Goal: Task Accomplishment & Management: Use online tool/utility

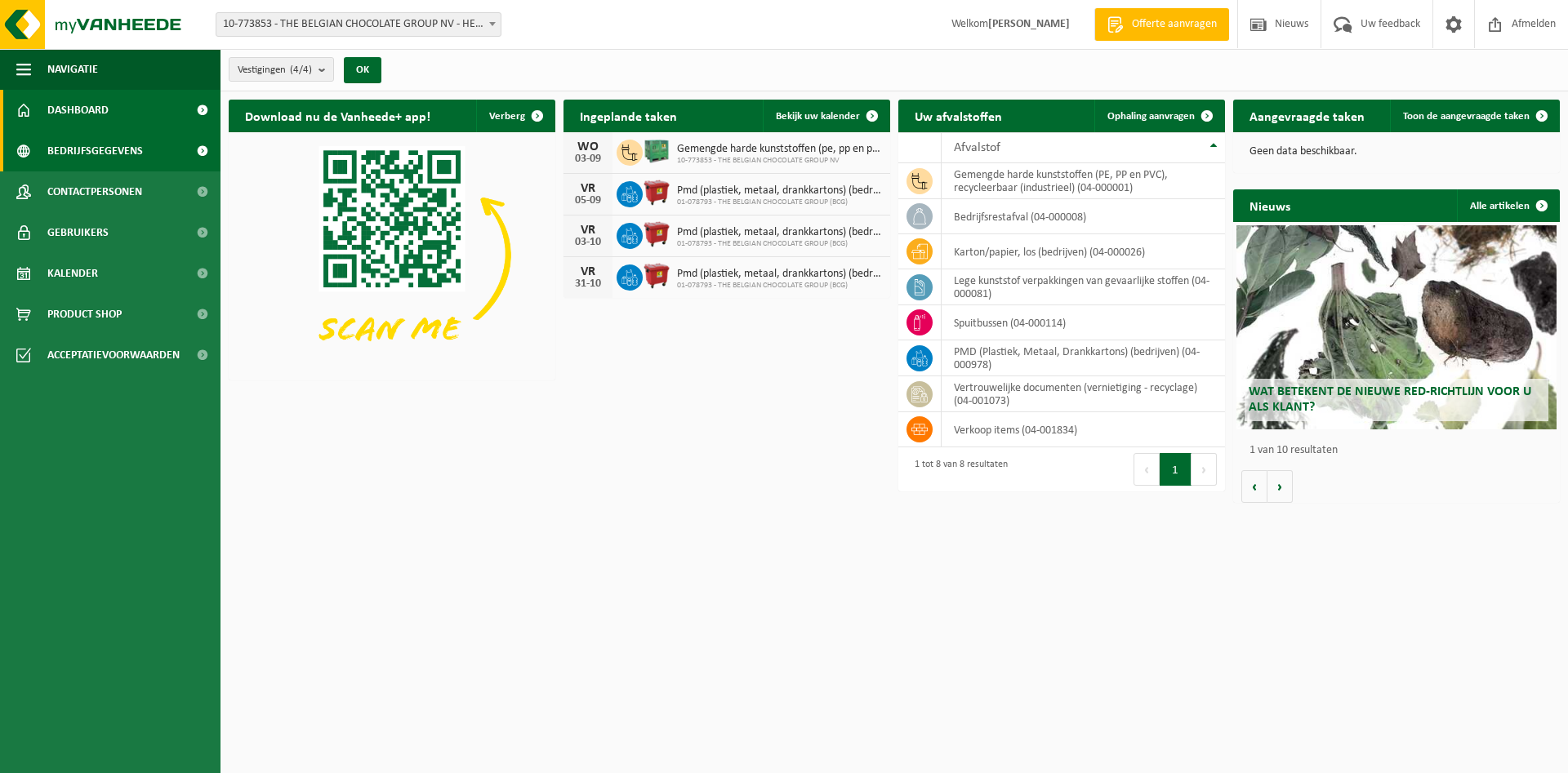
click at [103, 156] on span "Bedrijfsgegevens" at bounding box center [96, 151] width 96 height 41
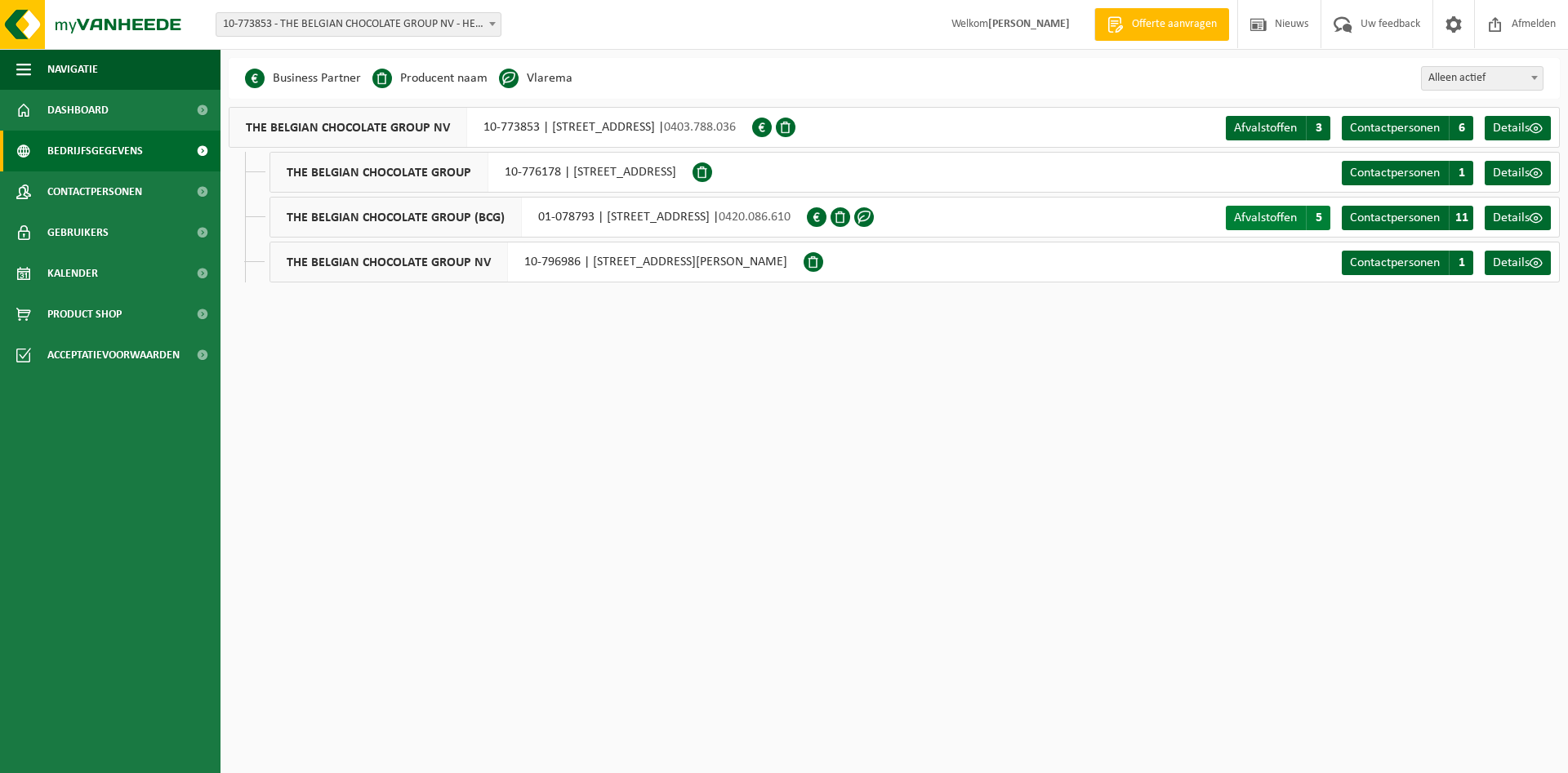
click at [1282, 220] on span "Afvalstoffen" at bounding box center [1265, 218] width 62 height 13
click at [1550, 219] on link "Details" at bounding box center [1518, 218] width 66 height 24
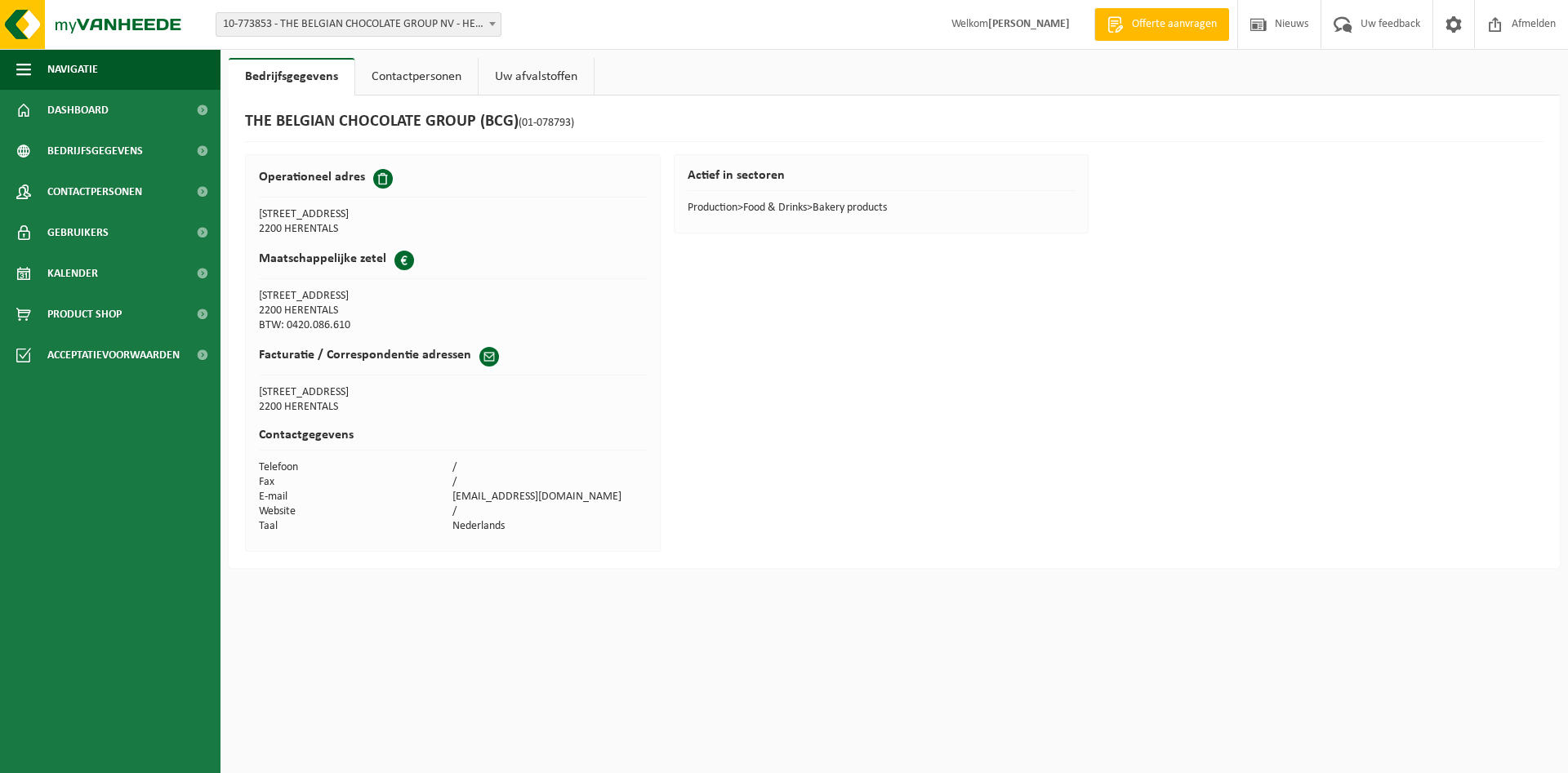
click at [301, 318] on td "2200 HERENTALS" at bounding box center [355, 310] width 194 height 15
click at [301, 317] on td "2200 HERENTALS" at bounding box center [355, 310] width 194 height 15
click at [296, 249] on th "Maatschappelijke zetel" at bounding box center [452, 264] width 388 height 48
click at [293, 287] on th "Maatschappelijke zetel" at bounding box center [452, 264] width 388 height 48
click at [295, 297] on td "TOEKOMSTLAAN 49" at bounding box center [355, 296] width 194 height 15
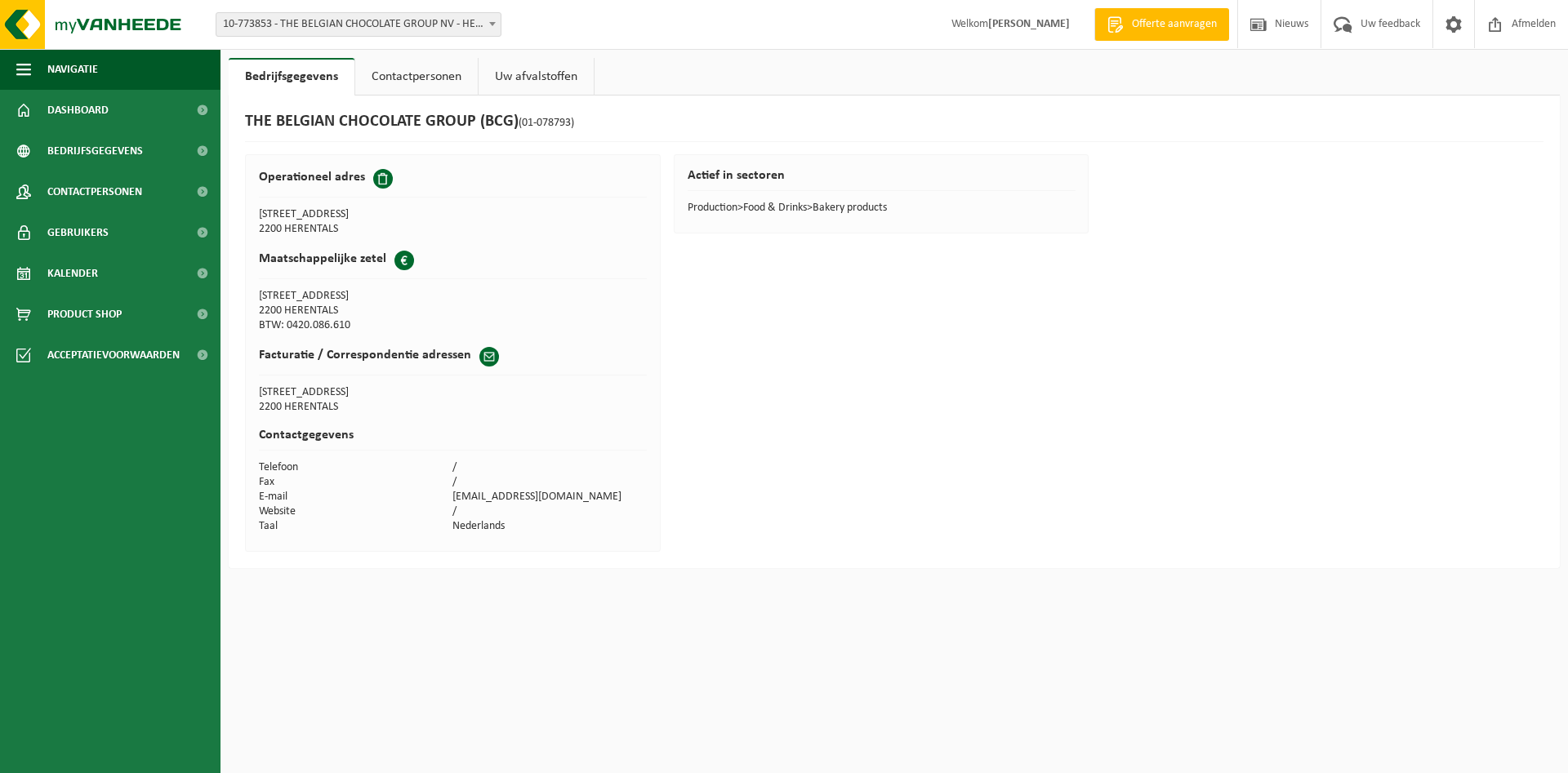
click at [299, 305] on td "2200 HERENTALS" at bounding box center [355, 310] width 194 height 15
click at [300, 307] on td "2200 HERENTALS" at bounding box center [355, 310] width 194 height 15
click at [301, 307] on td "2200 HERENTALS" at bounding box center [355, 310] width 194 height 15
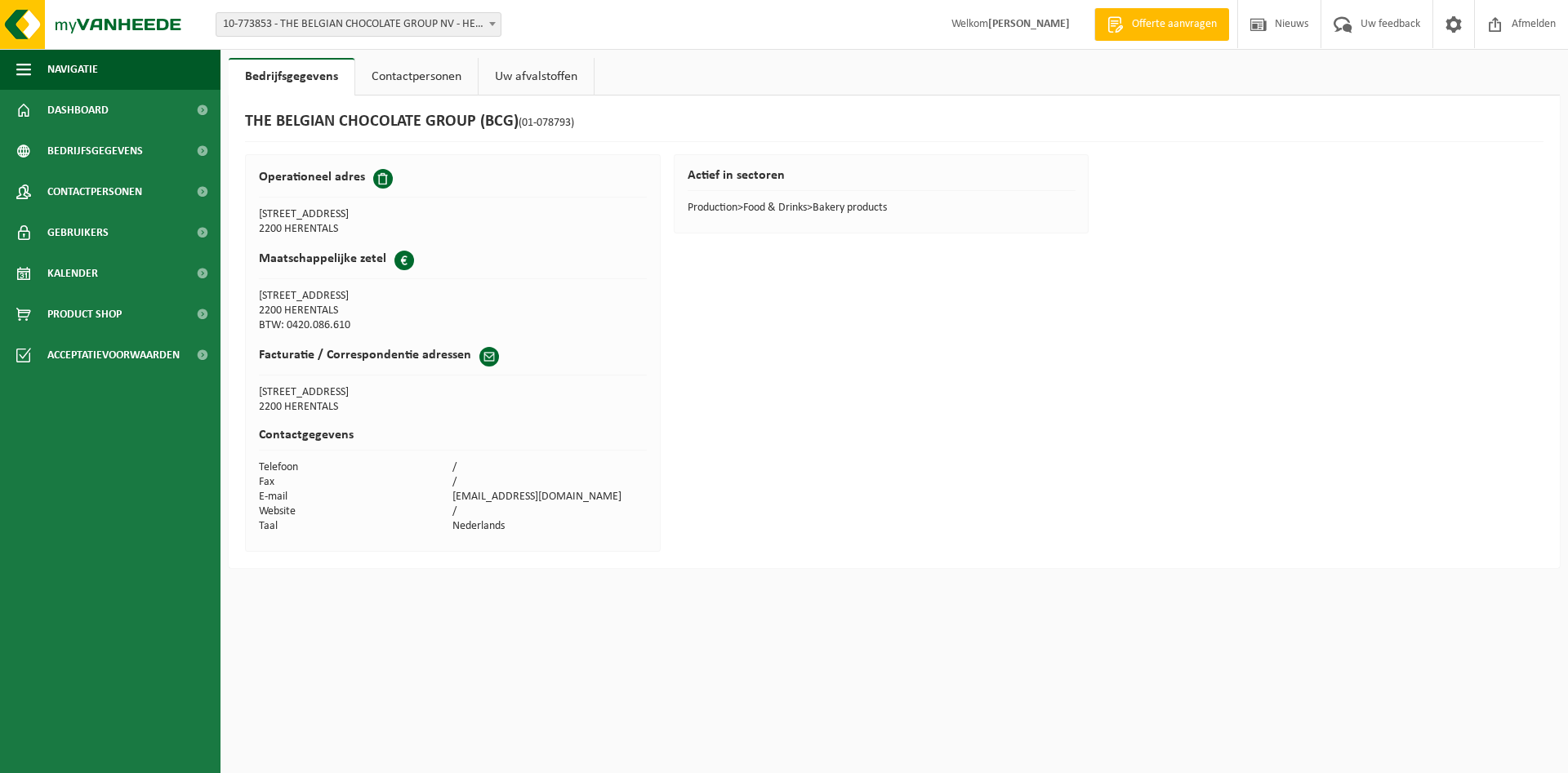
click at [307, 317] on td "2200 HERENTALS" at bounding box center [355, 310] width 194 height 15
click at [309, 320] on td "BTW: 0420.086.610" at bounding box center [355, 325] width 194 height 15
click at [309, 317] on td "2200 HERENTALS" at bounding box center [355, 310] width 194 height 15
click at [116, 214] on link "Gebruikers" at bounding box center [110, 232] width 221 height 41
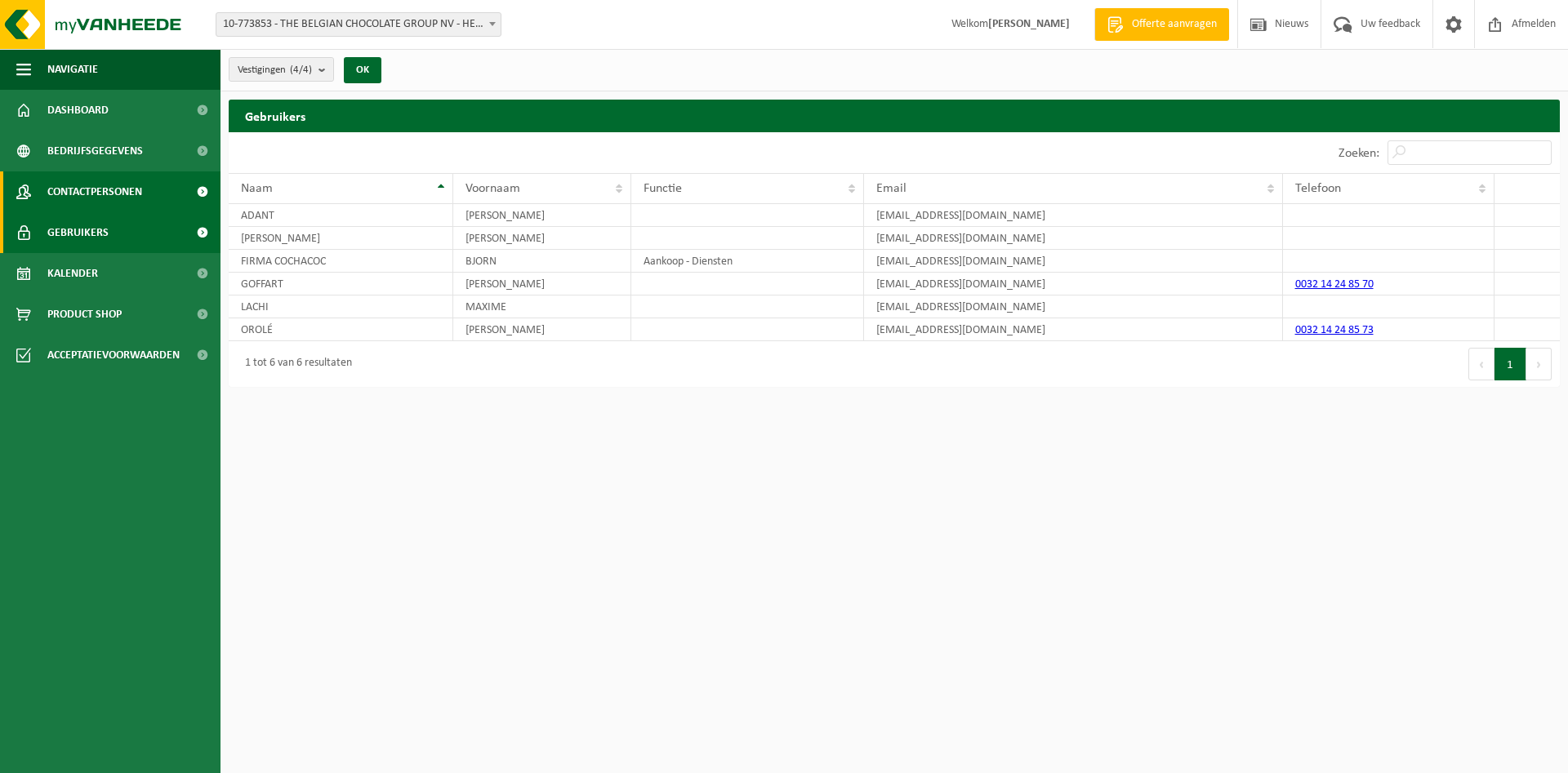
click at [115, 193] on span "Contactpersonen" at bounding box center [95, 192] width 95 height 41
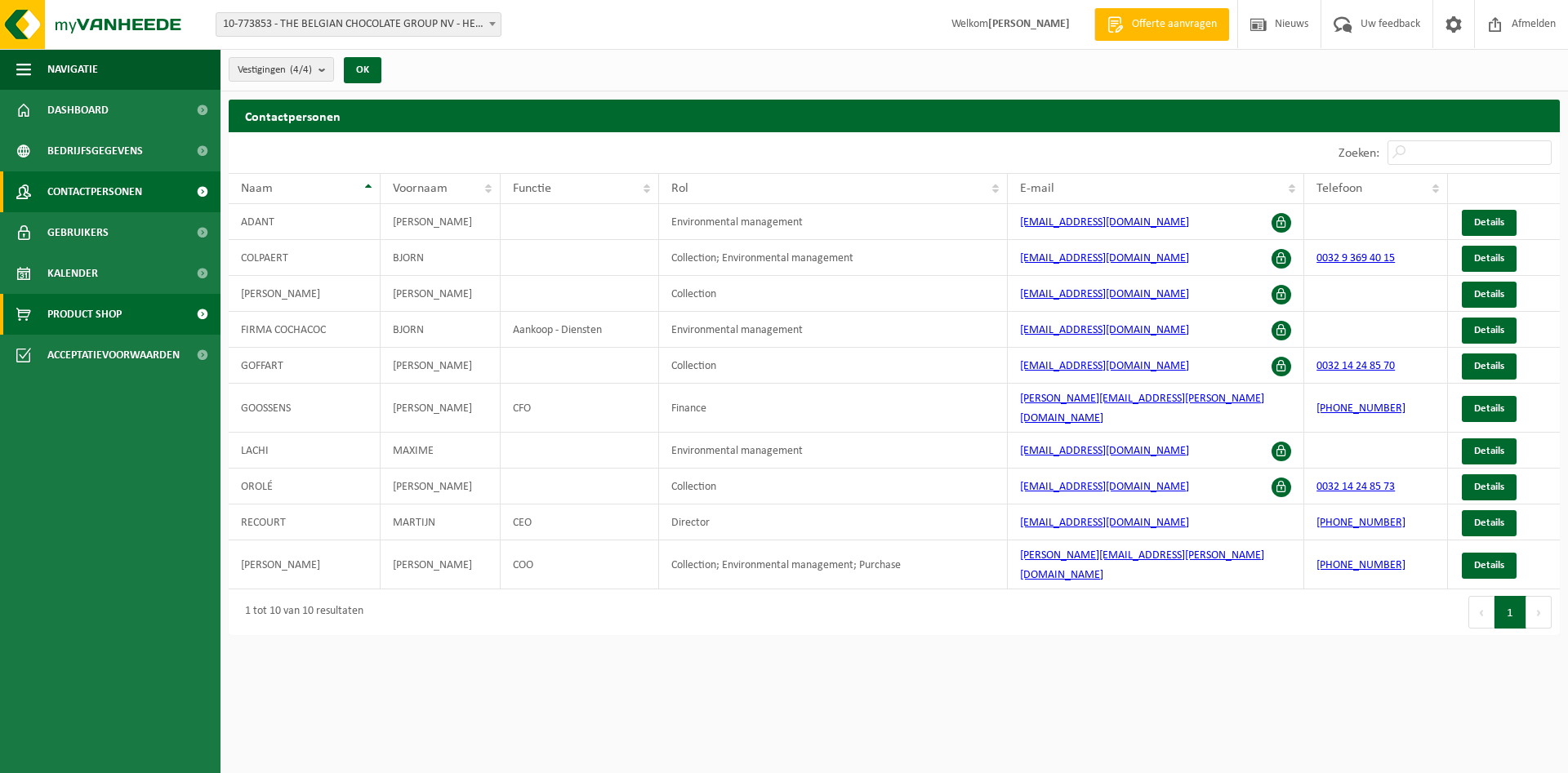
click at [116, 325] on span "Product Shop" at bounding box center [85, 314] width 74 height 41
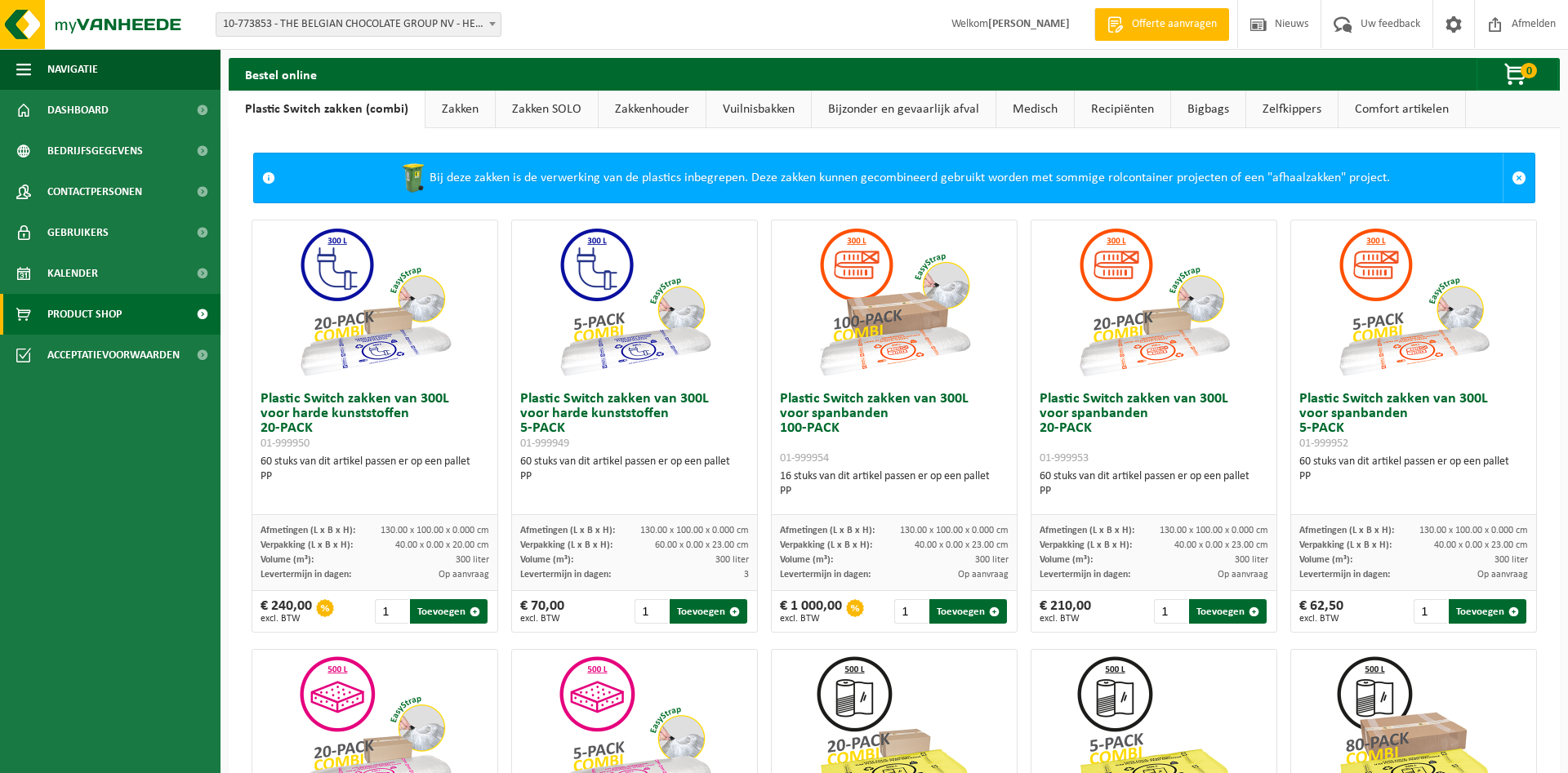
click at [483, 111] on link "Zakken" at bounding box center [460, 109] width 69 height 37
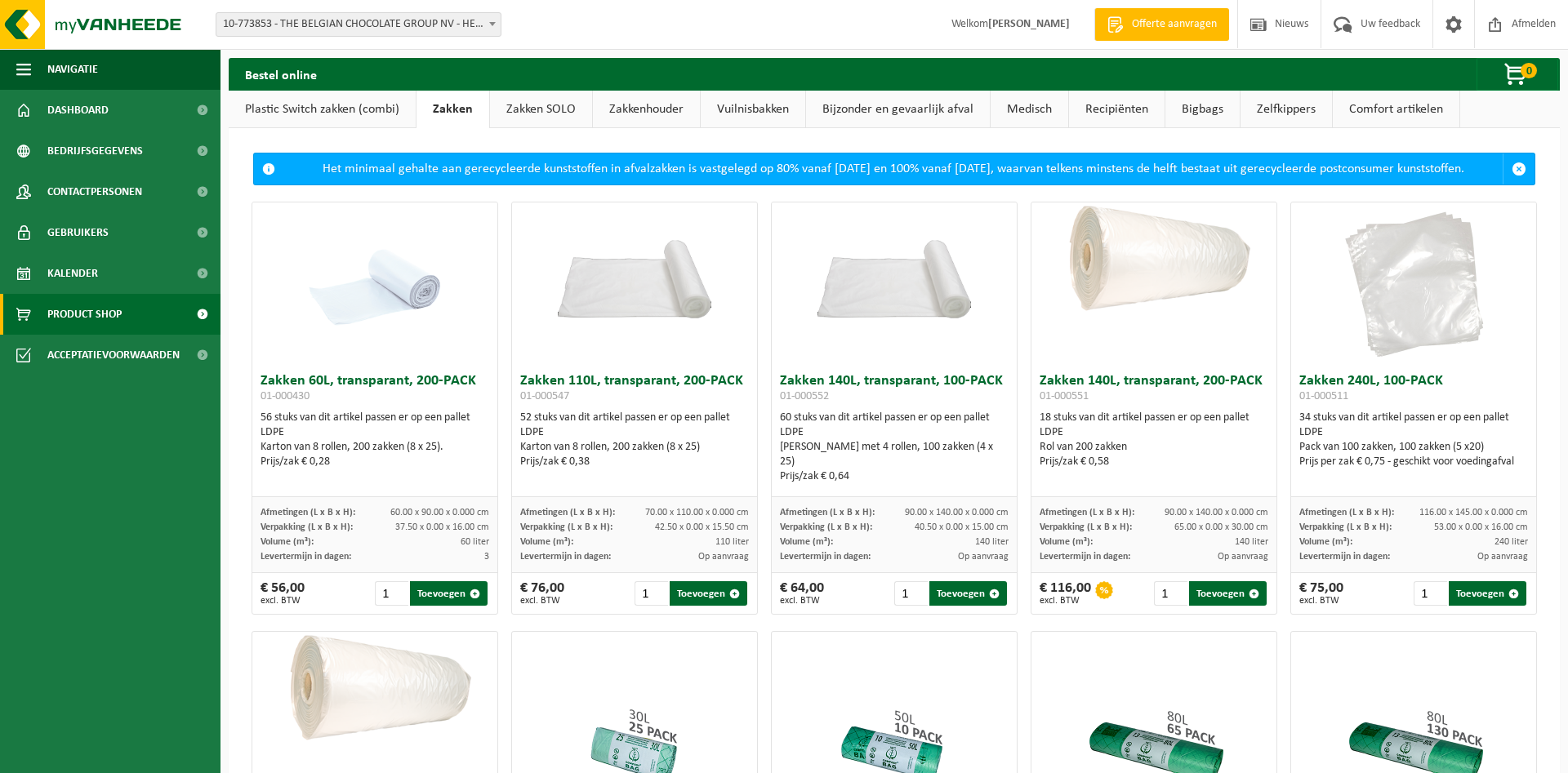
click at [528, 111] on link "Zakken SOLO" at bounding box center [541, 109] width 103 height 37
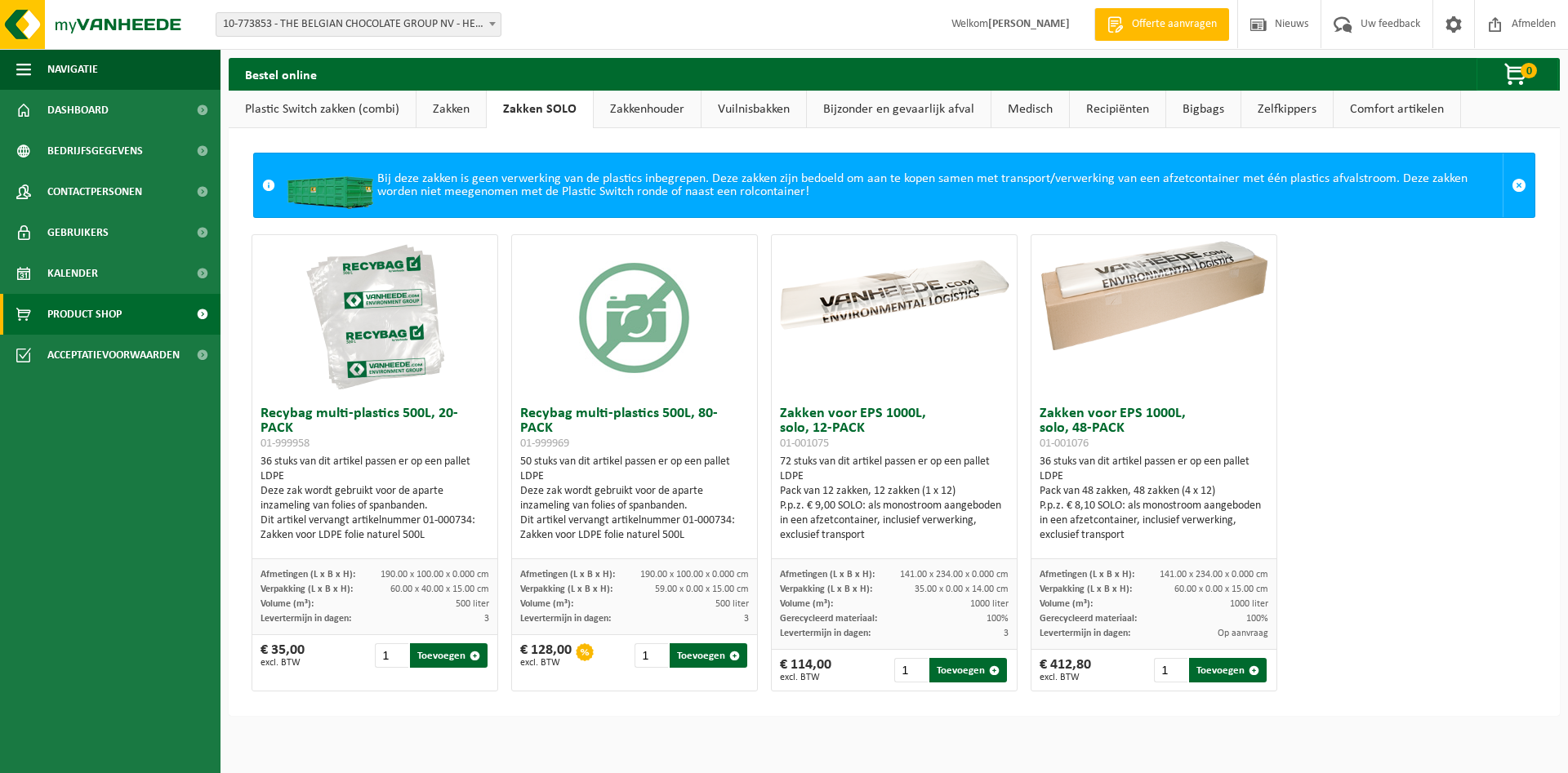
click at [622, 112] on link "Zakkenhouder" at bounding box center [647, 109] width 107 height 37
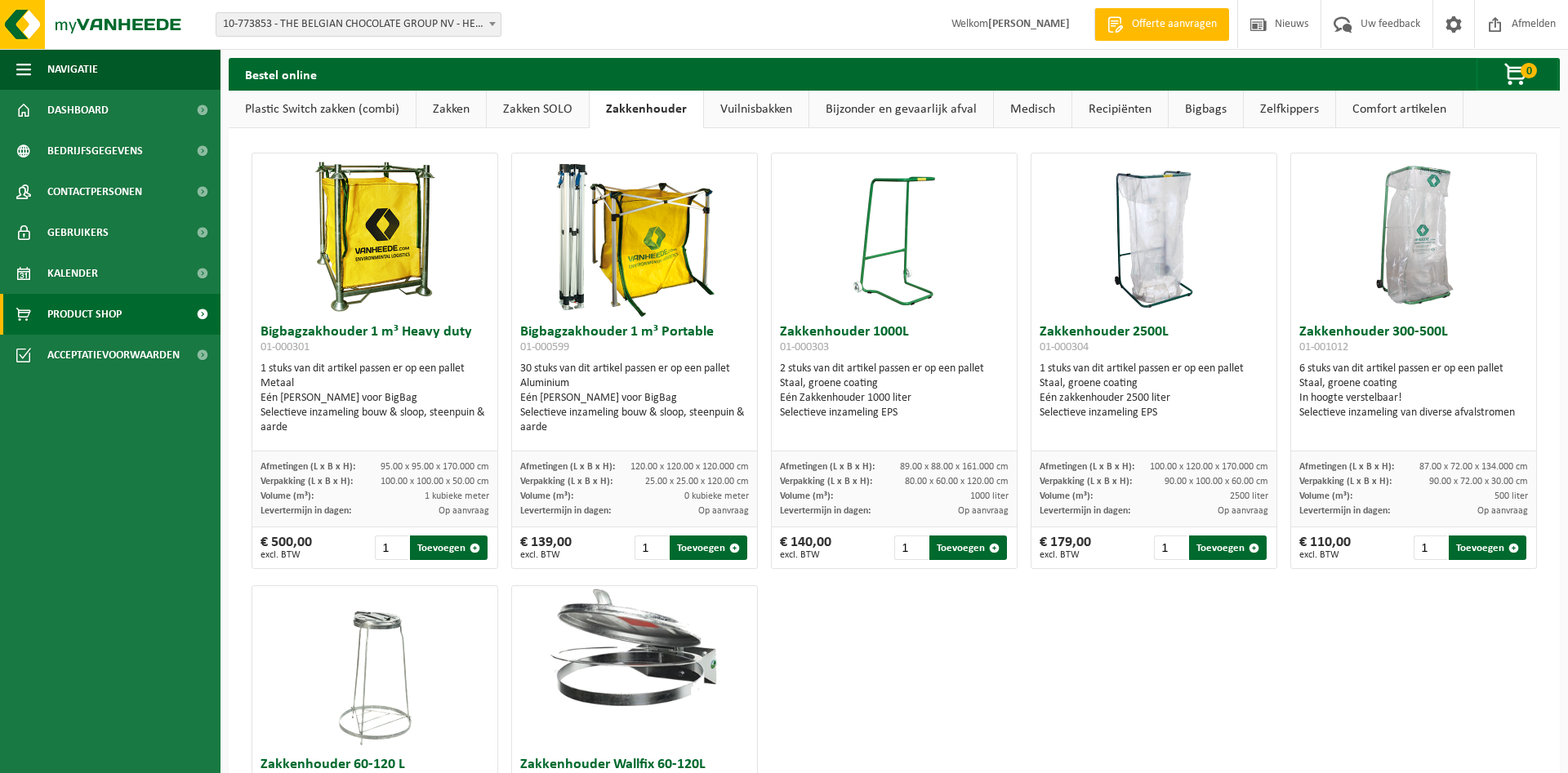
click at [757, 112] on link "Vuilnisbakken" at bounding box center [756, 109] width 104 height 37
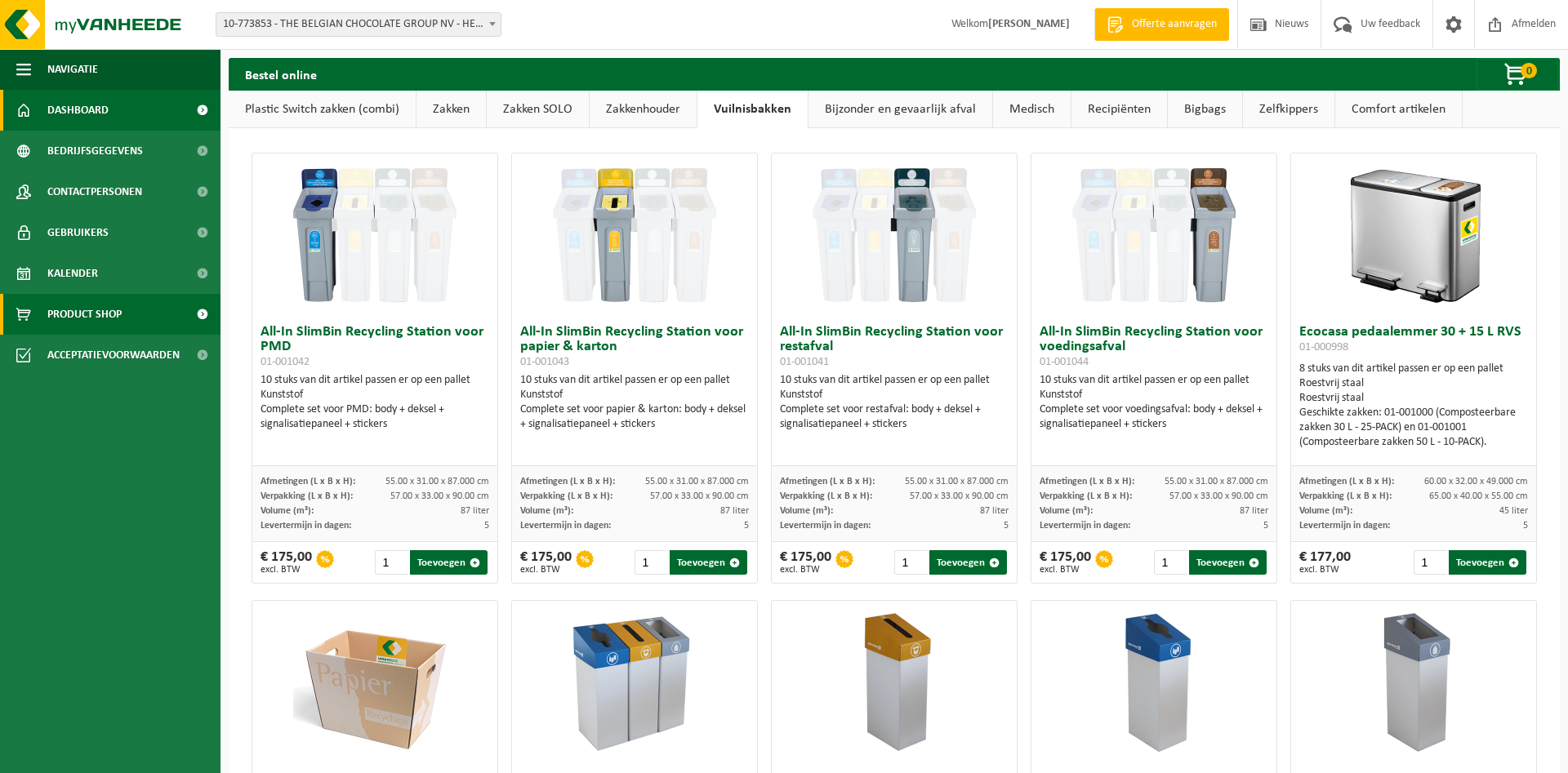
click at [103, 112] on span "Dashboard" at bounding box center [78, 110] width 62 height 41
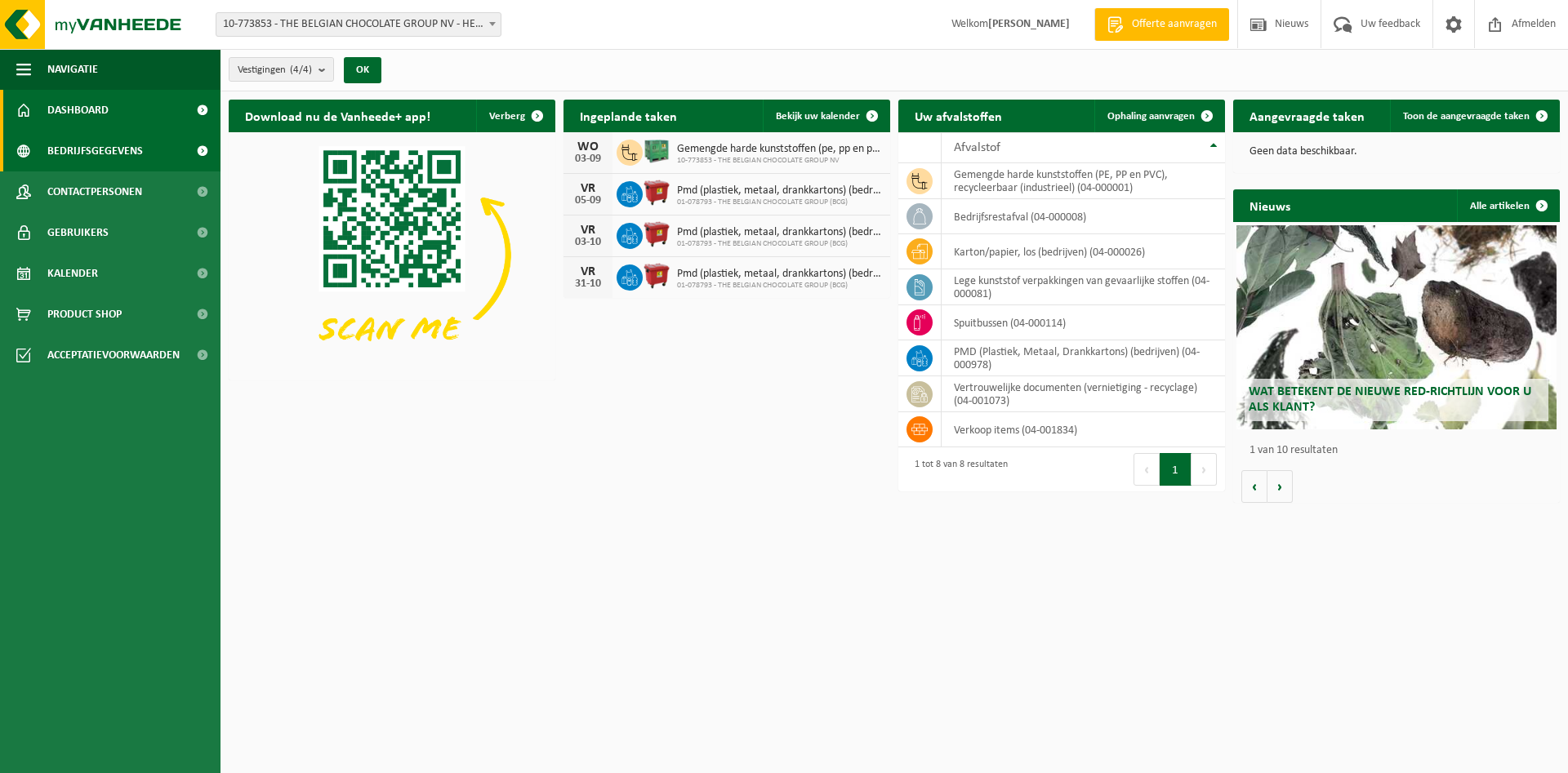
click at [123, 149] on span "Bedrijfsgegevens" at bounding box center [96, 151] width 96 height 41
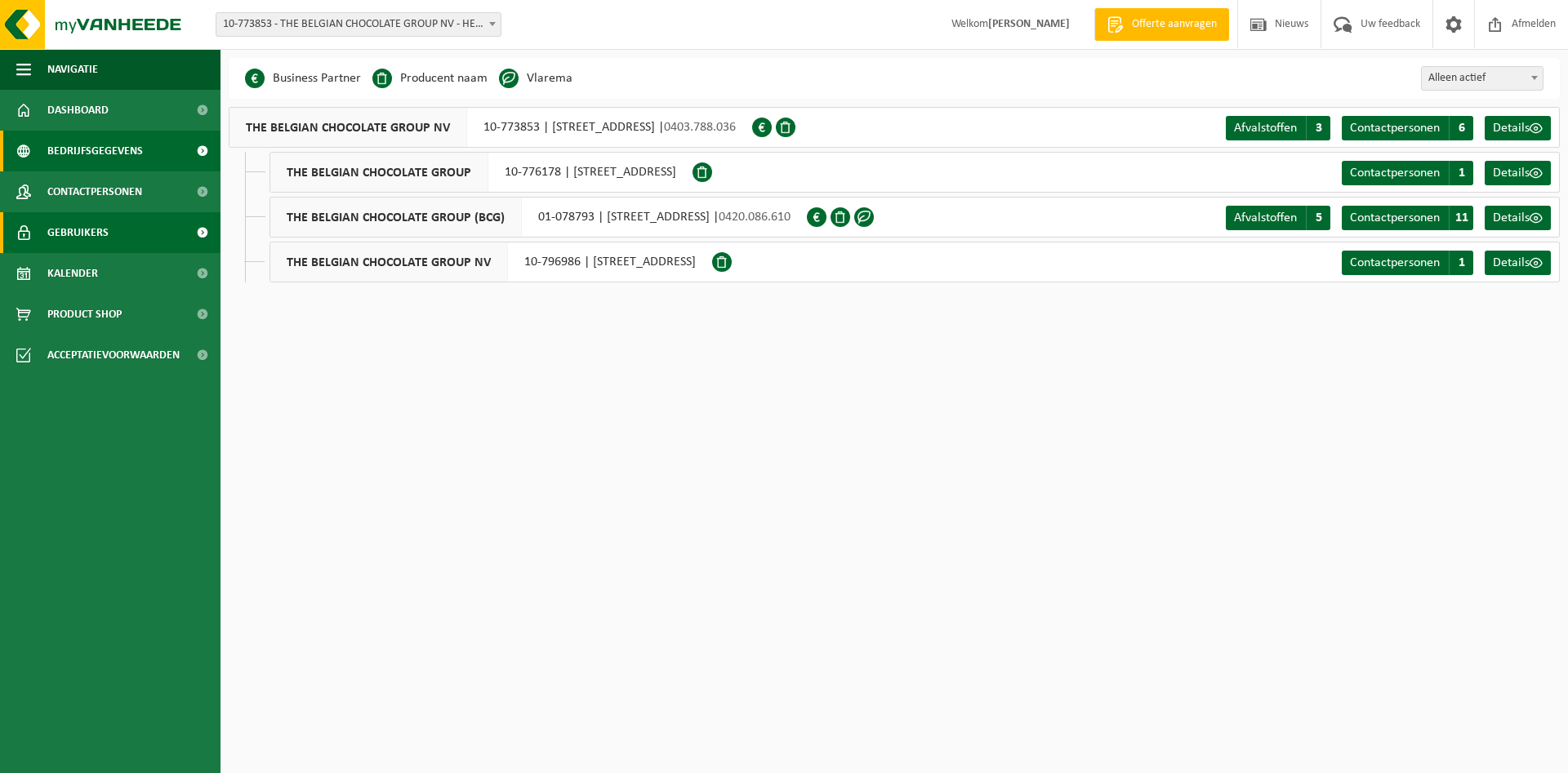
click at [99, 215] on span "Gebruikers" at bounding box center [78, 232] width 62 height 41
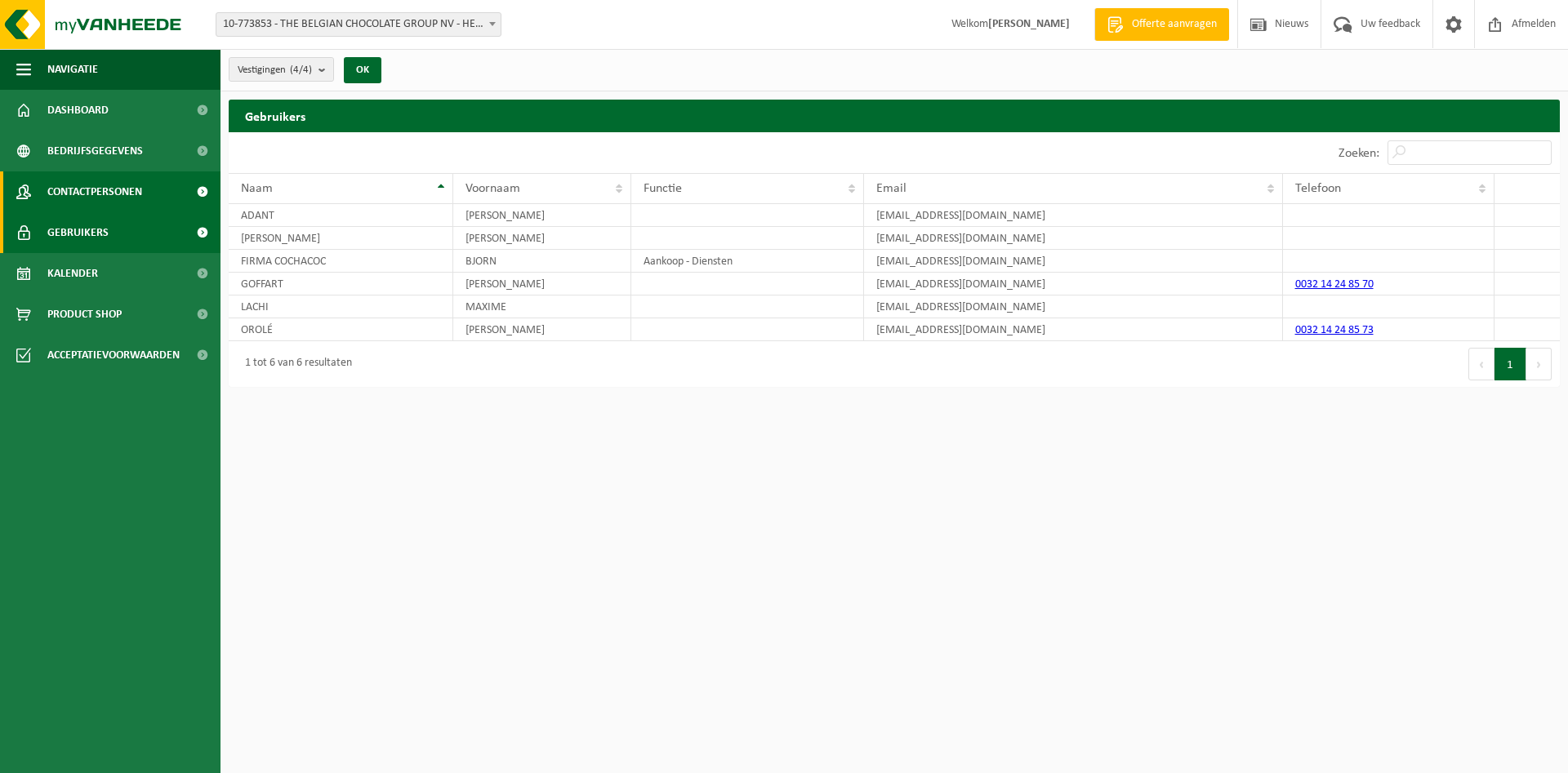
click at [102, 187] on span "Contactpersonen" at bounding box center [95, 192] width 95 height 41
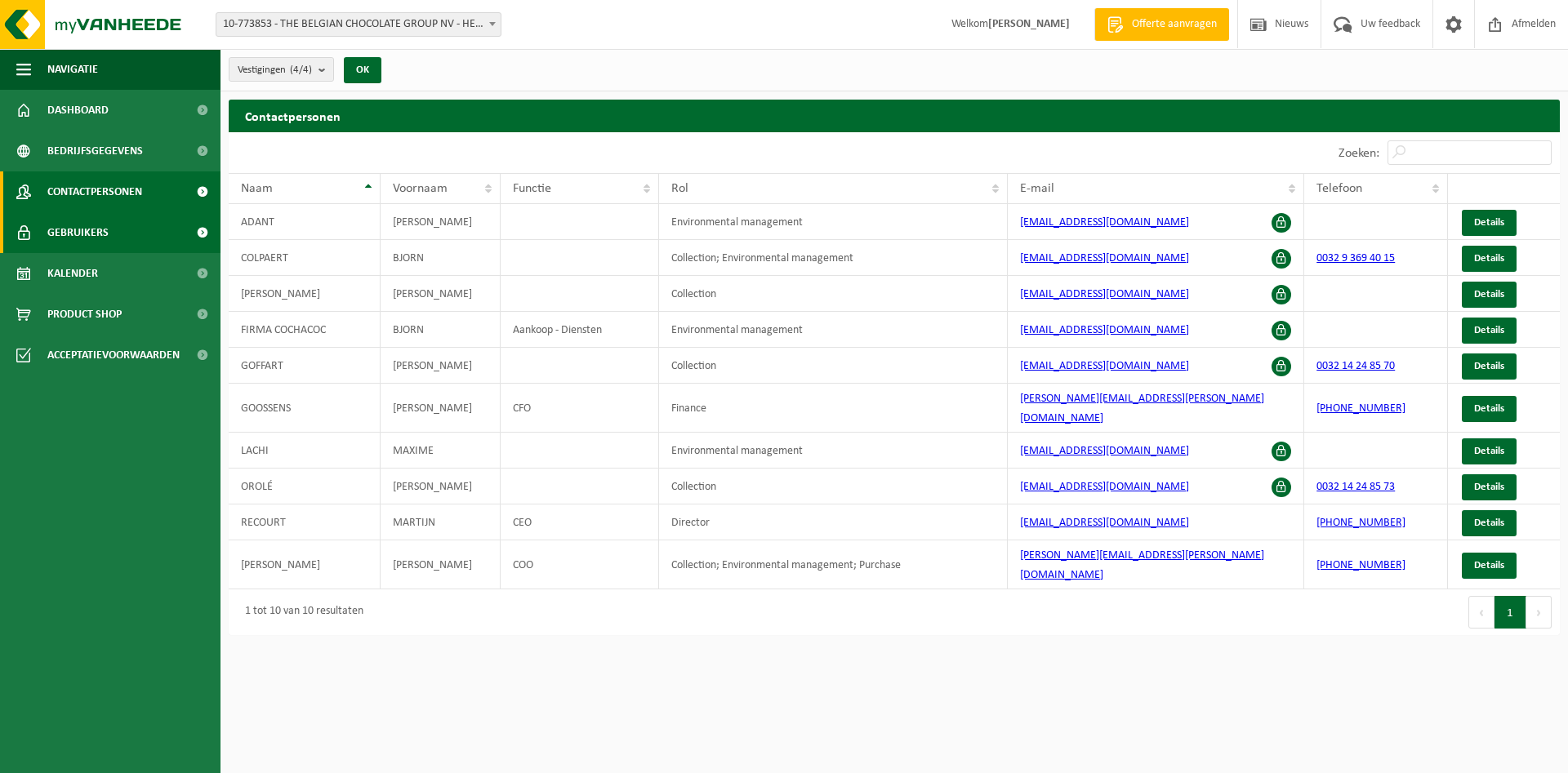
click at [96, 224] on span "Gebruikers" at bounding box center [78, 232] width 62 height 41
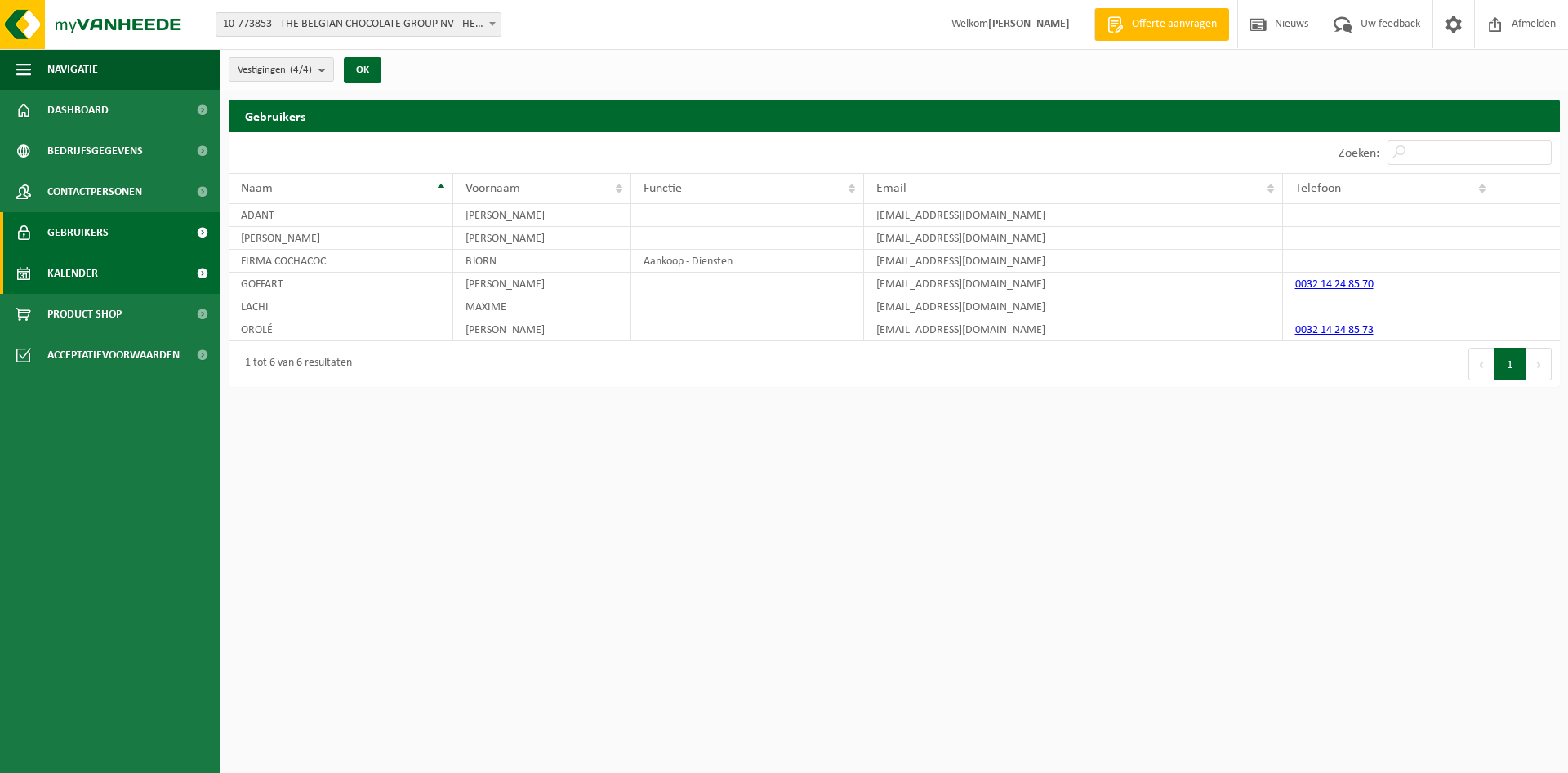
click at [112, 280] on link "Kalender" at bounding box center [110, 273] width 221 height 41
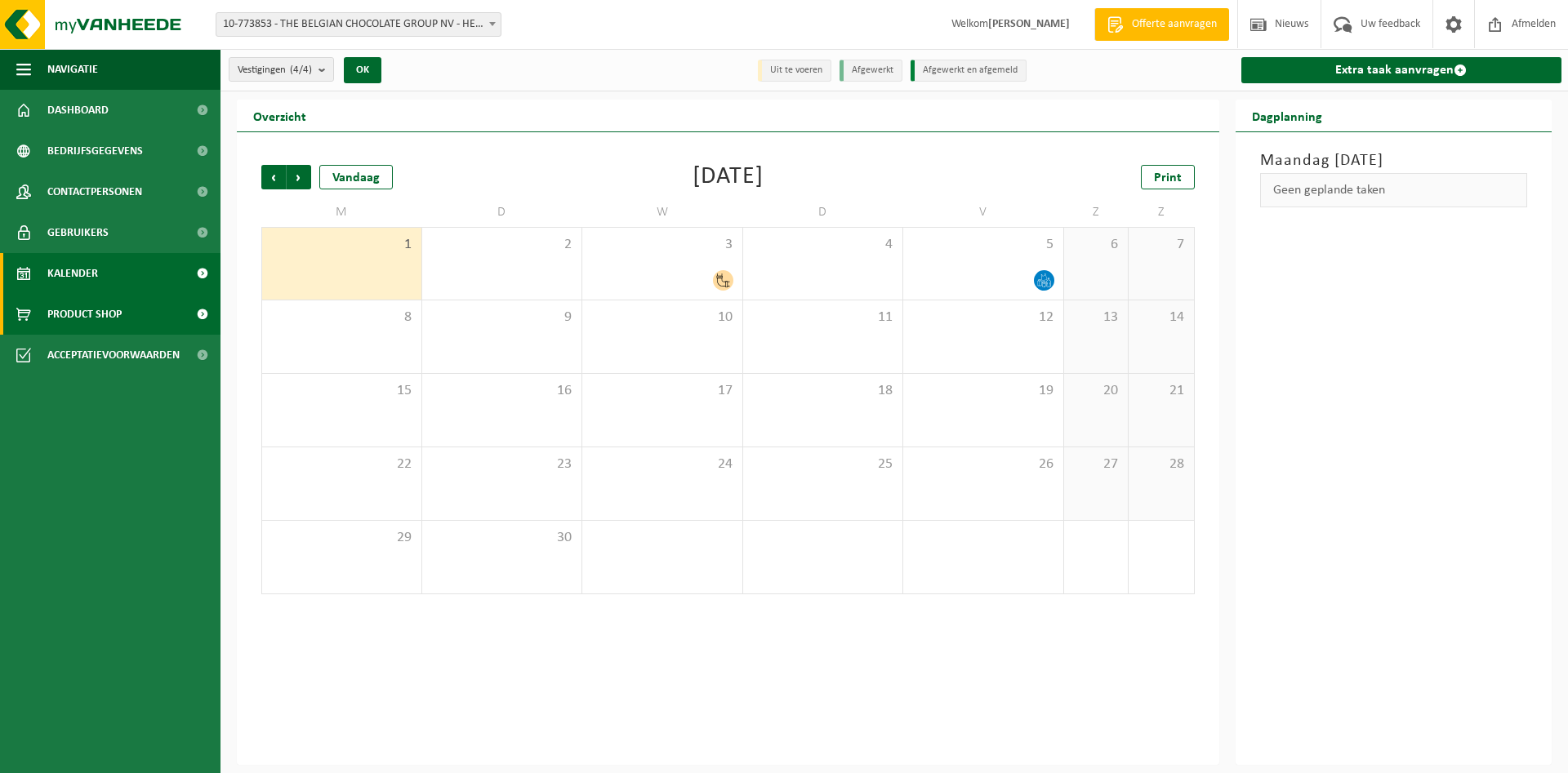
click at [133, 309] on link "Product Shop" at bounding box center [110, 314] width 221 height 41
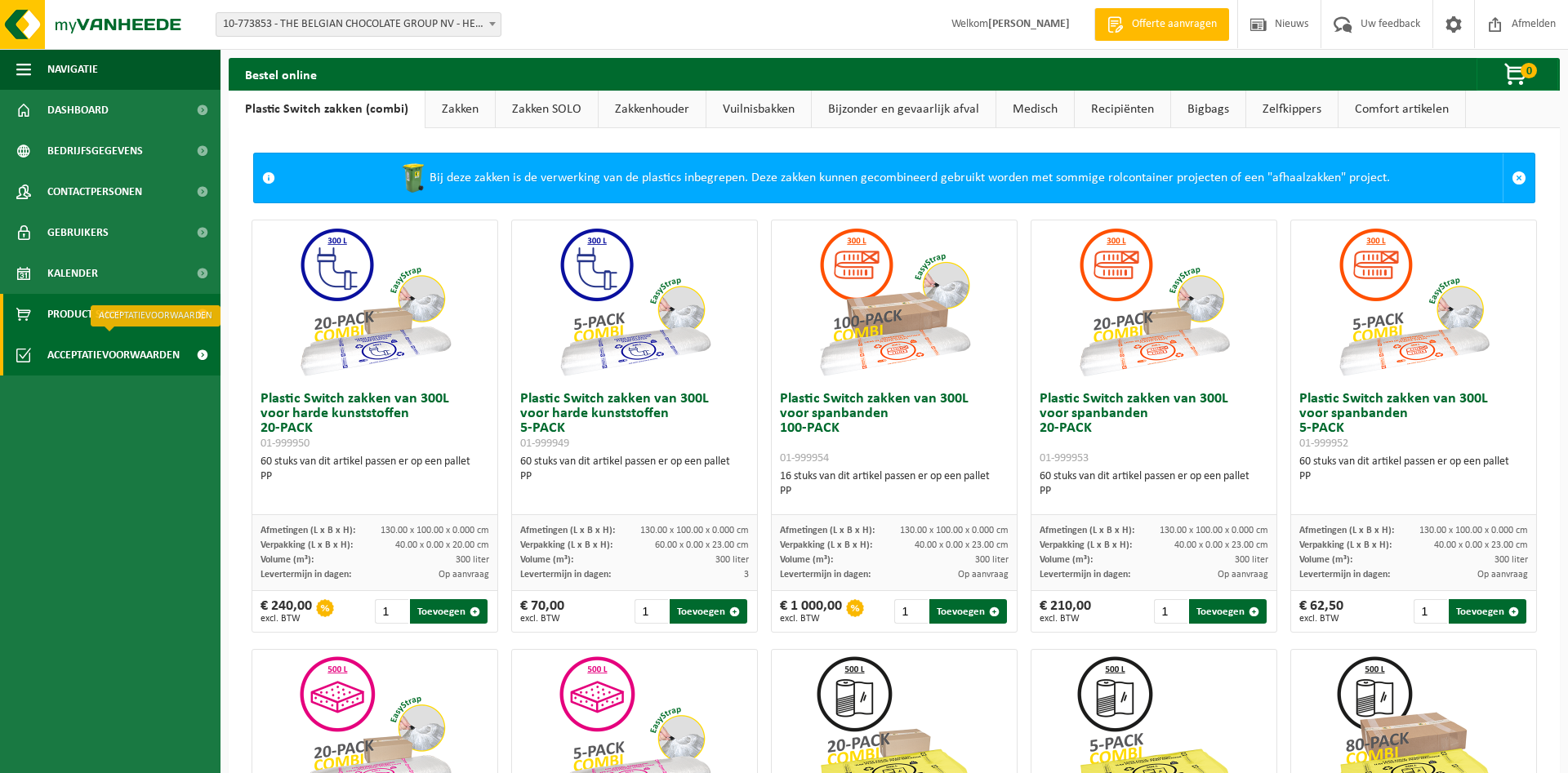
click at [133, 351] on span "Acceptatievoorwaarden" at bounding box center [114, 355] width 133 height 41
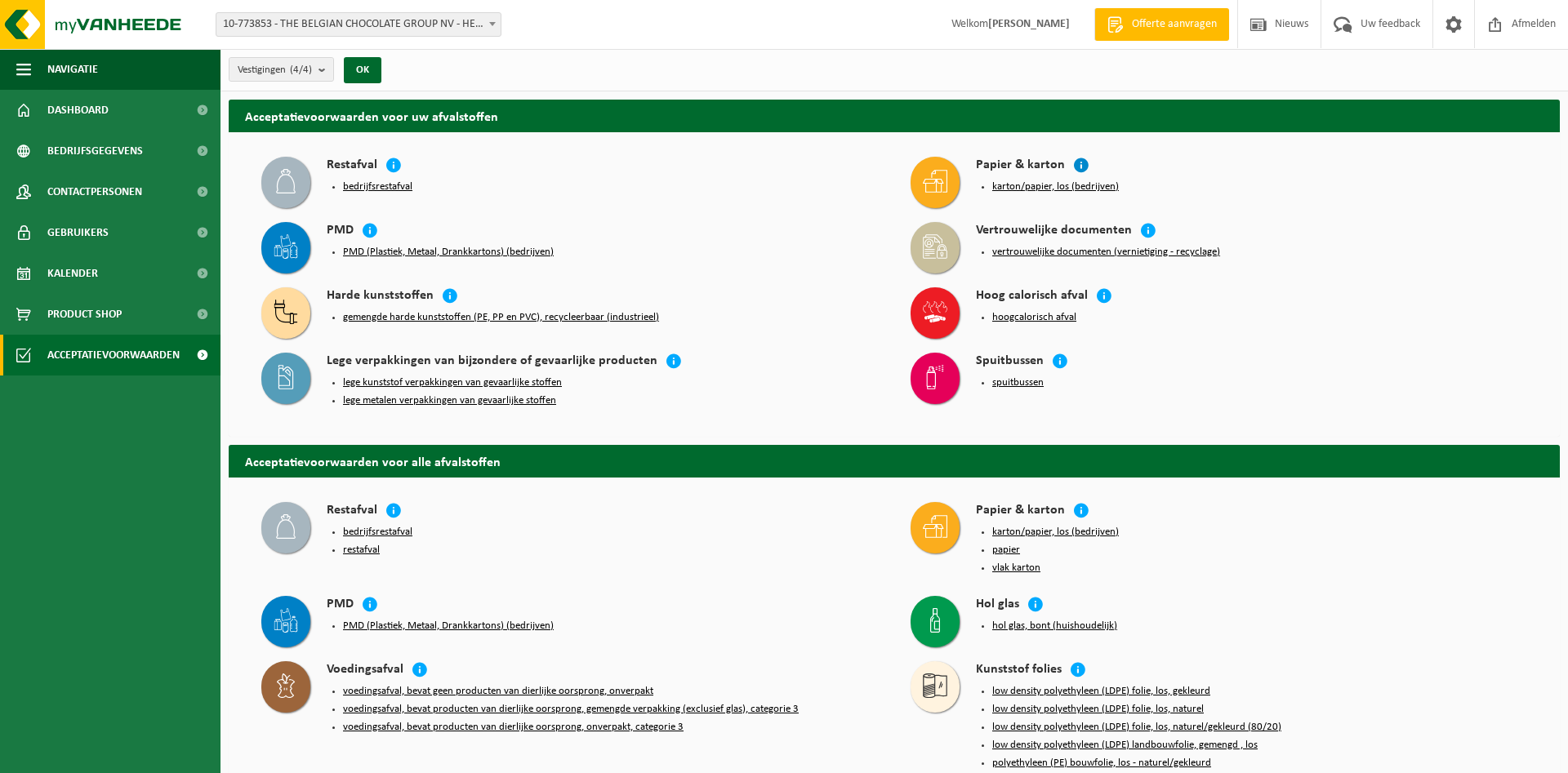
click at [1075, 162] on icon at bounding box center [1081, 165] width 17 height 17
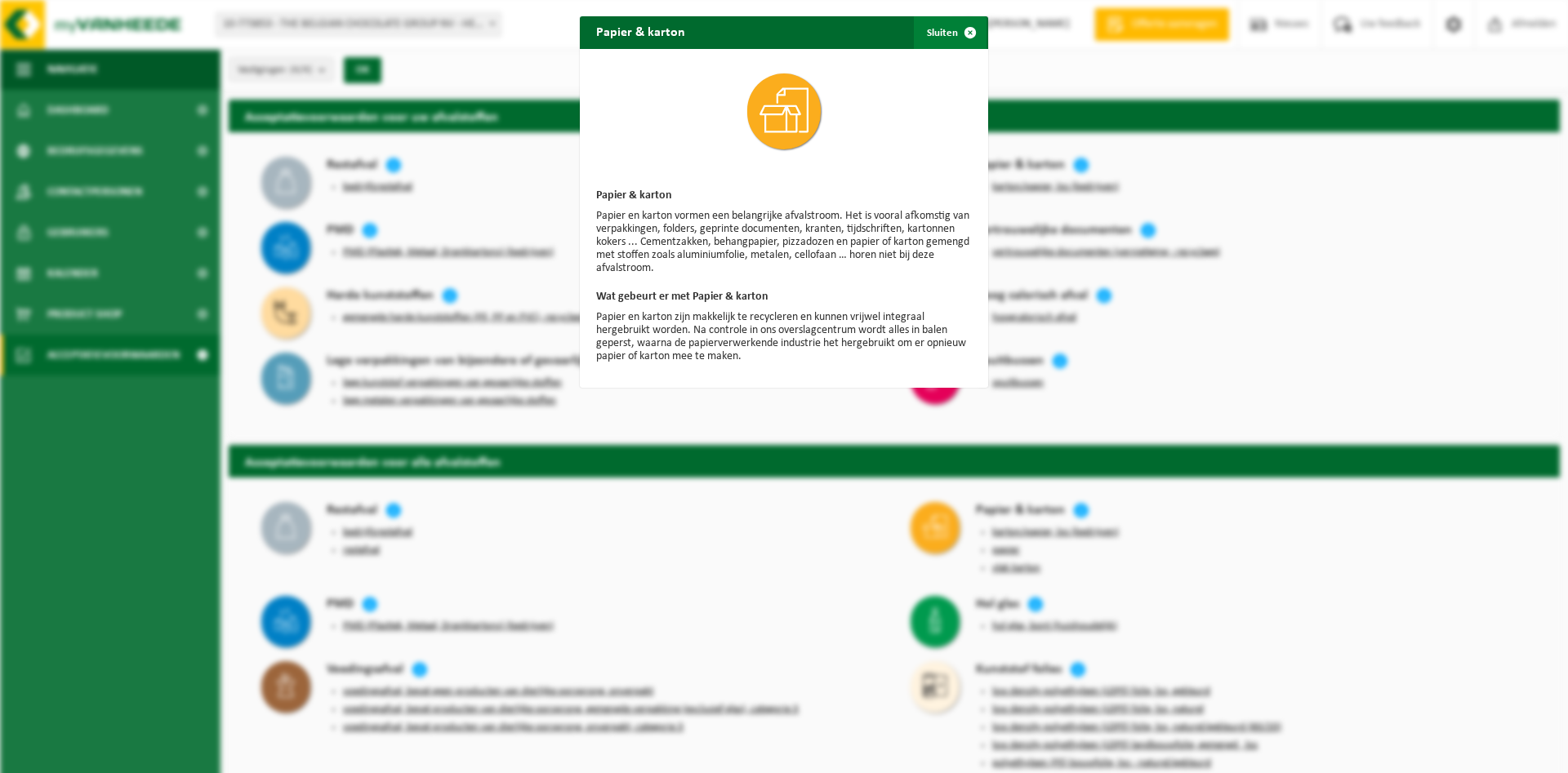
click at [967, 34] on span "button" at bounding box center [970, 32] width 32 height 32
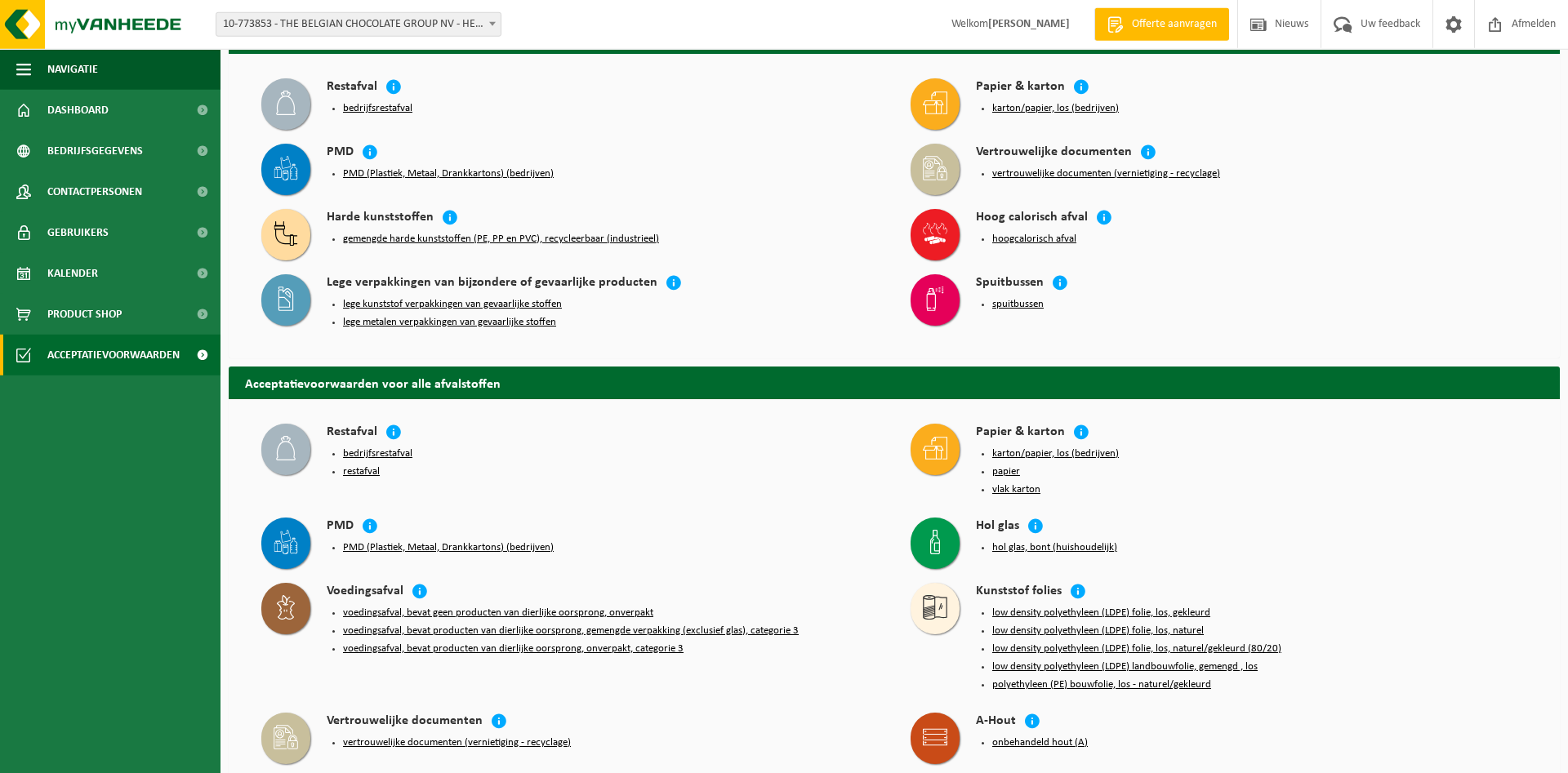
scroll to position [167, 0]
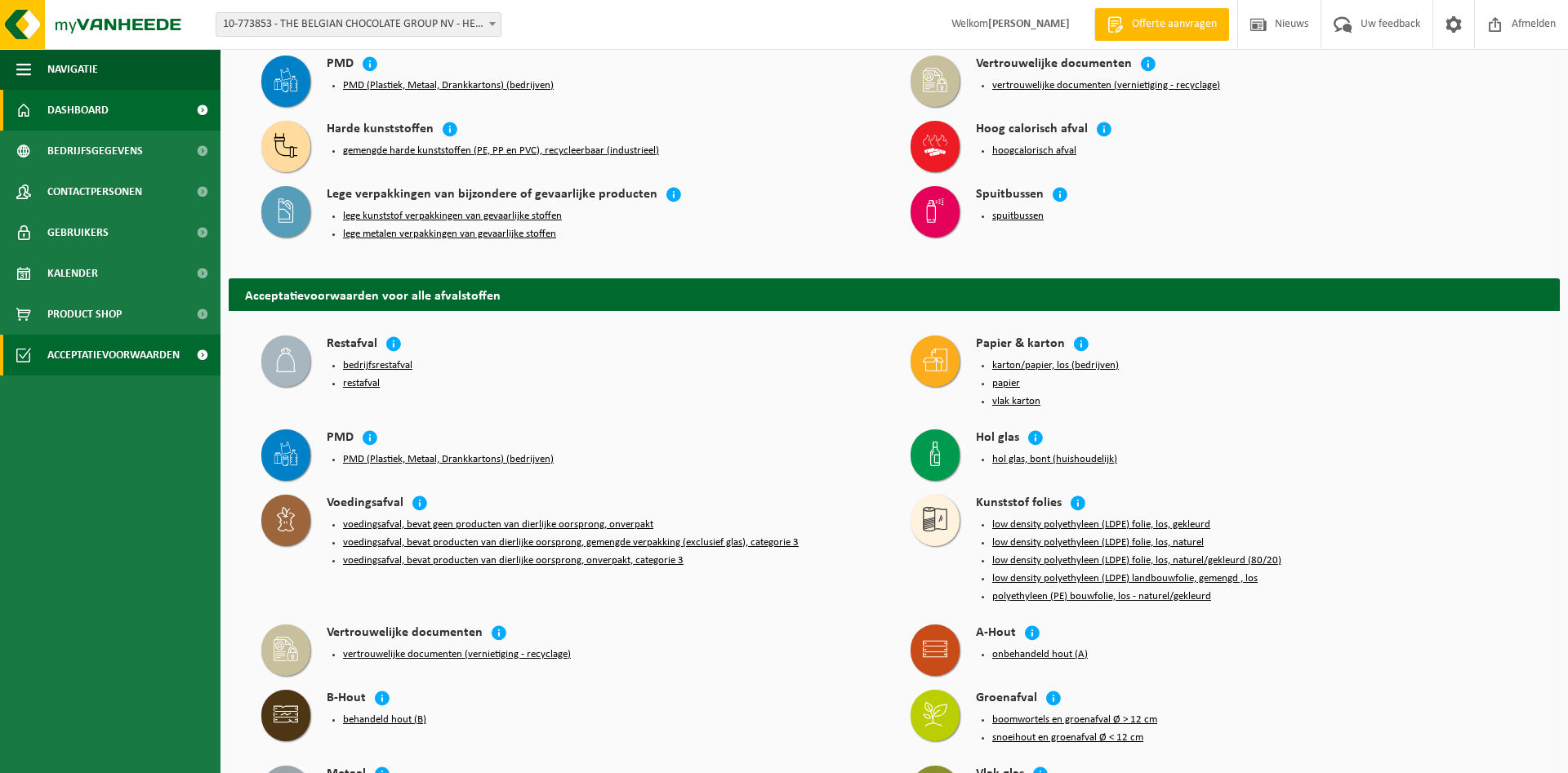
click at [115, 112] on link "Dashboard" at bounding box center [110, 110] width 221 height 41
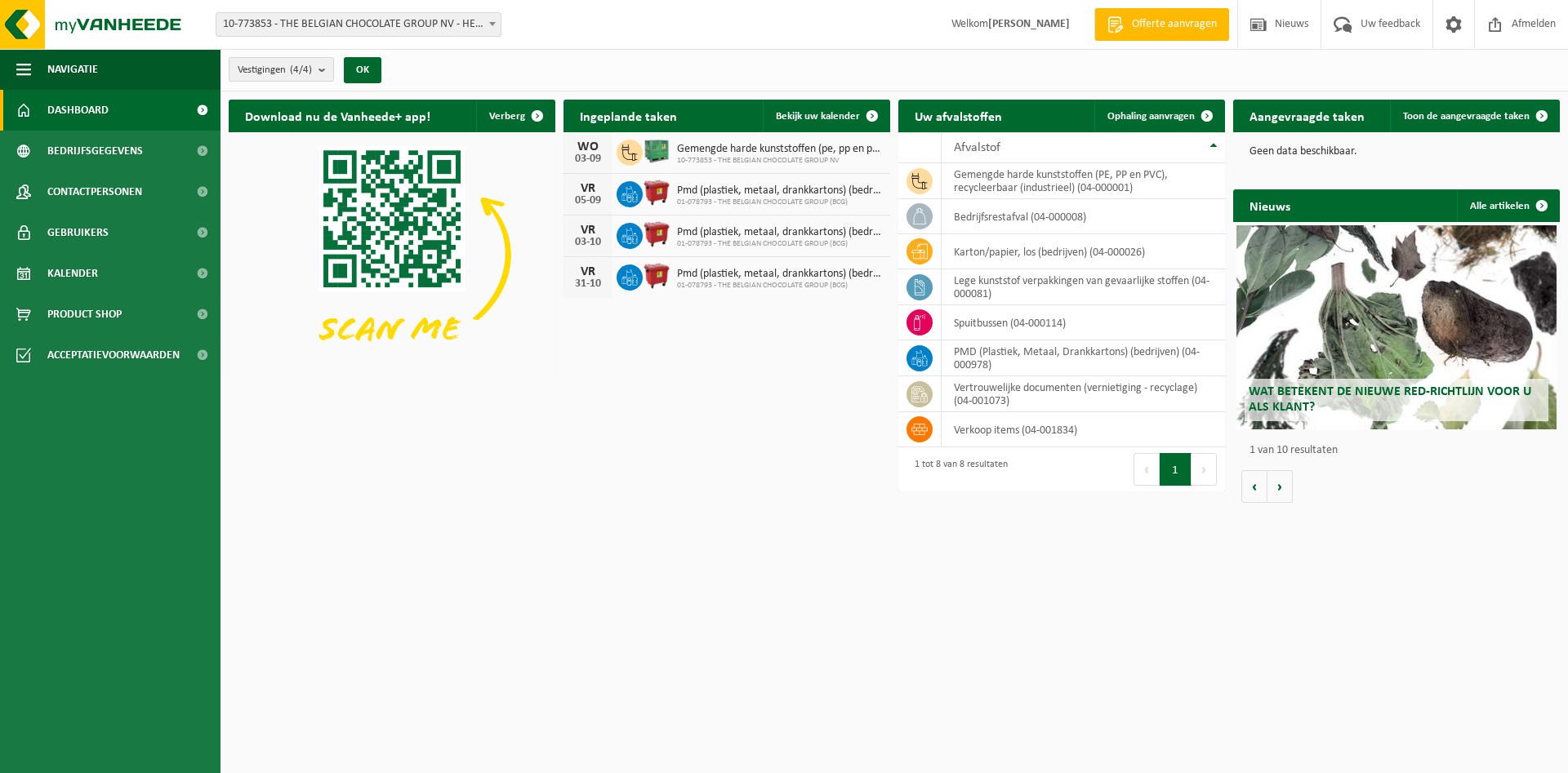
click at [322, 69] on b "submit" at bounding box center [325, 68] width 15 height 22
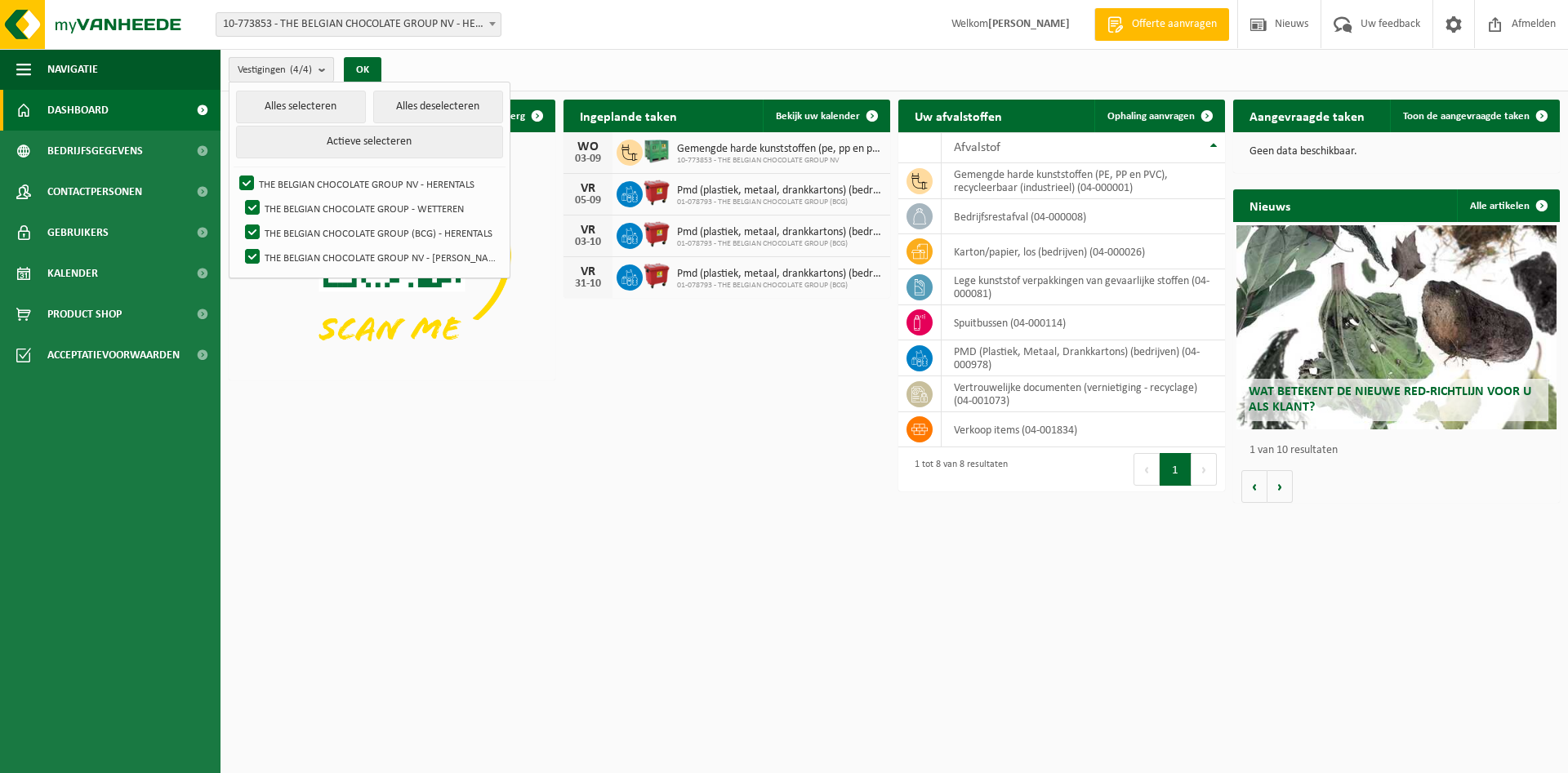
click at [322, 74] on b "submit" at bounding box center [325, 69] width 15 height 23
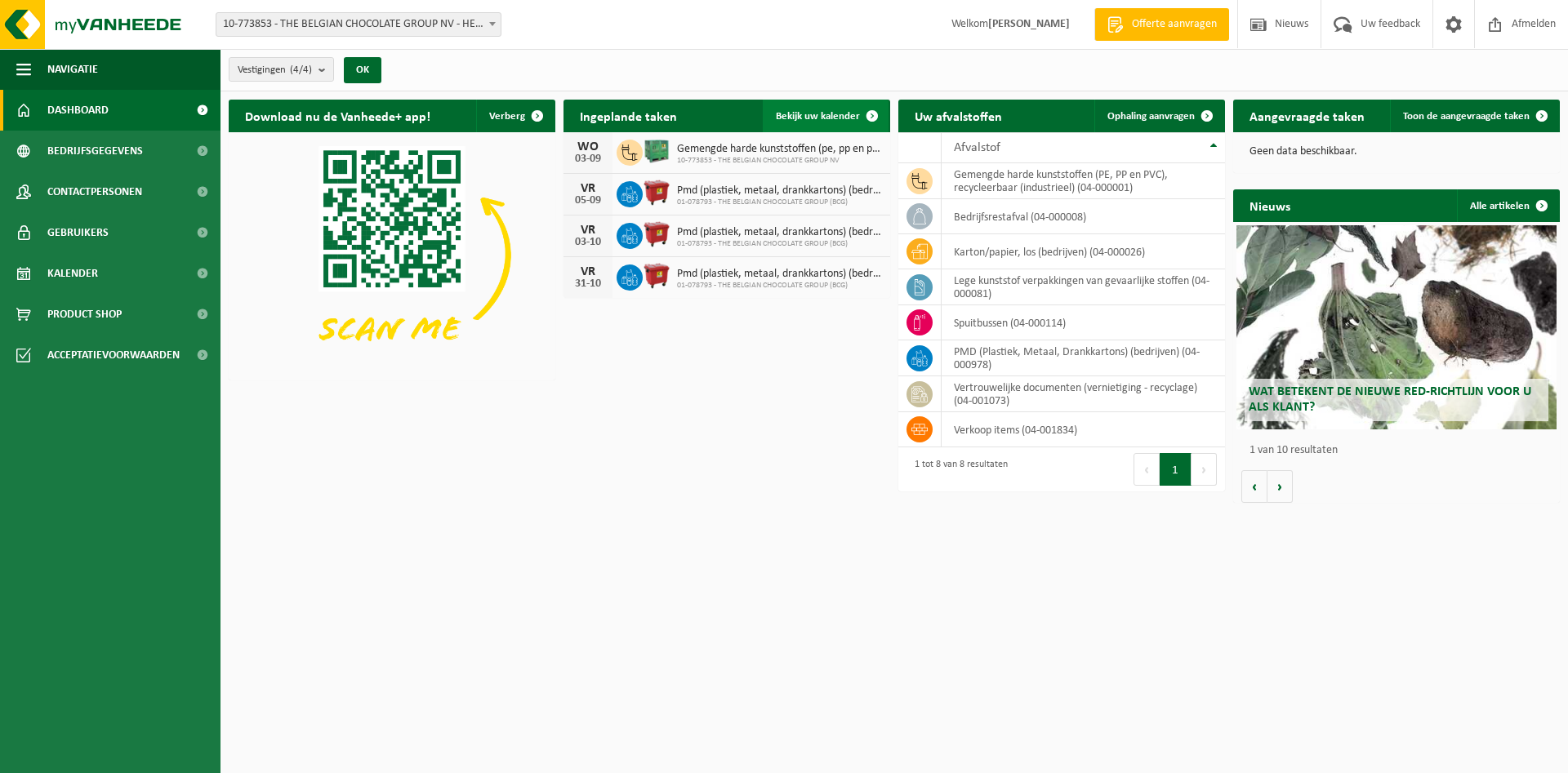
click at [828, 121] on span "Bekijk uw kalender" at bounding box center [818, 116] width 84 height 11
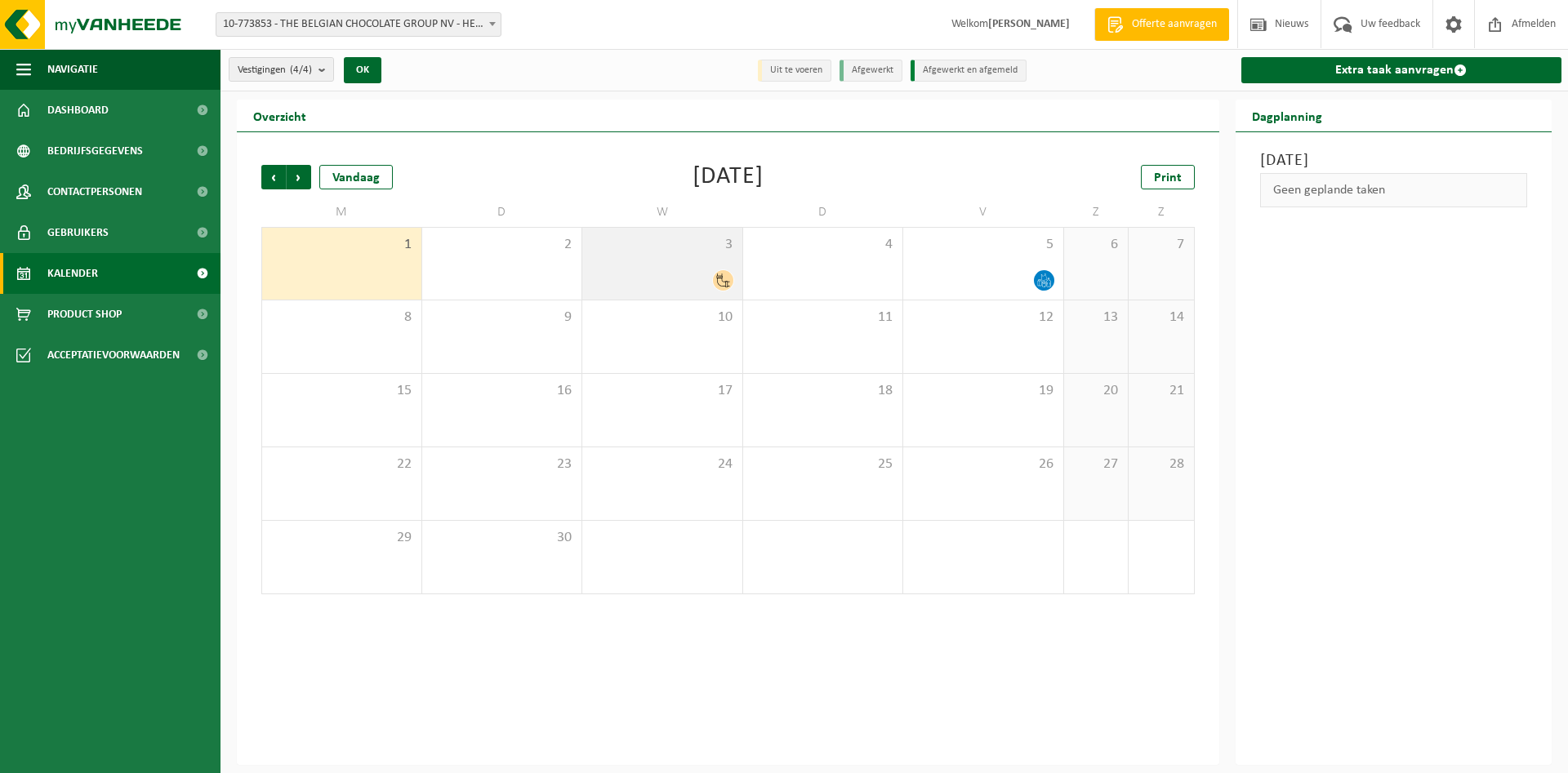
click at [721, 280] on icon at bounding box center [723, 280] width 14 height 14
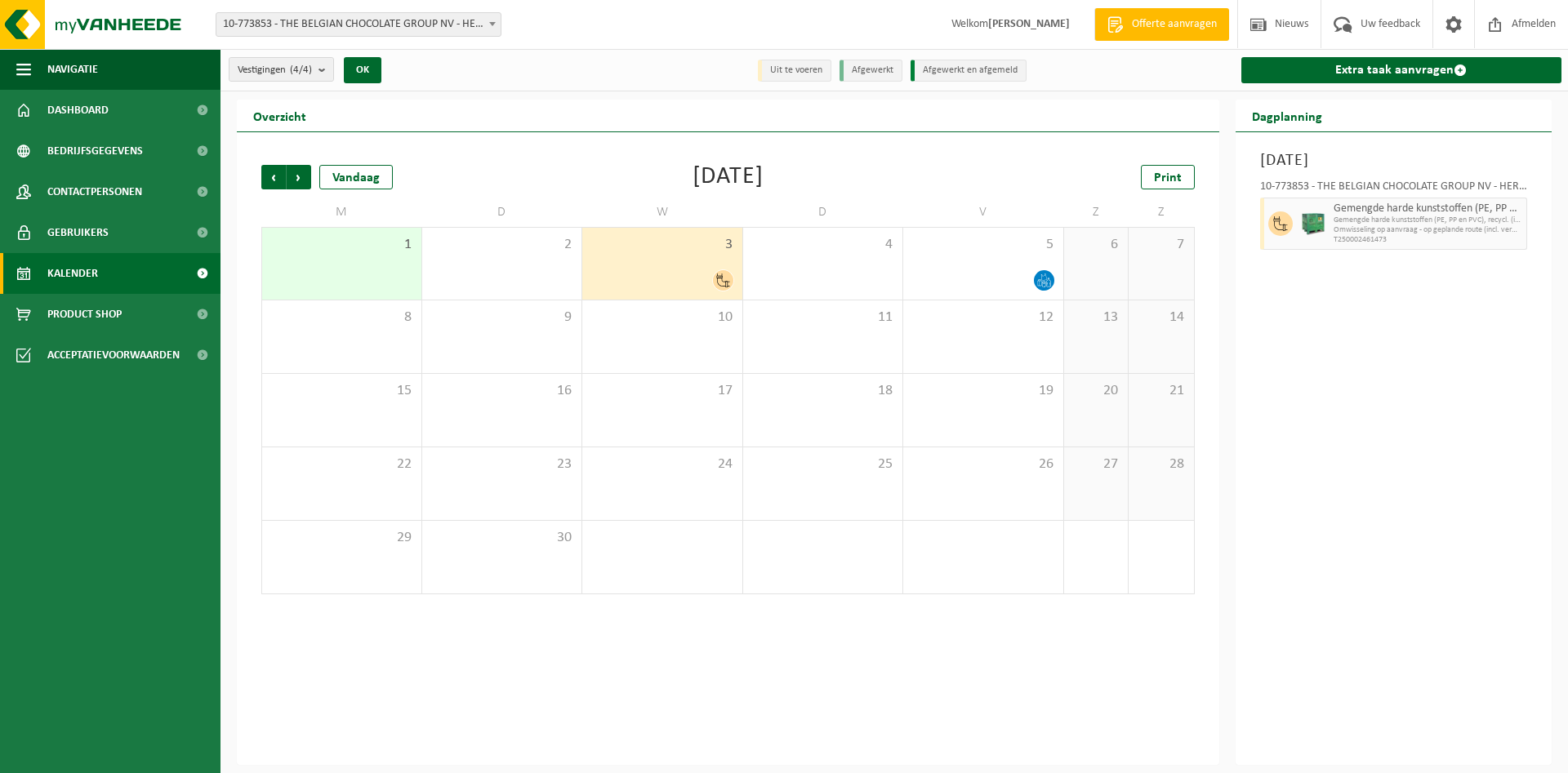
click at [721, 280] on icon at bounding box center [723, 280] width 14 height 14
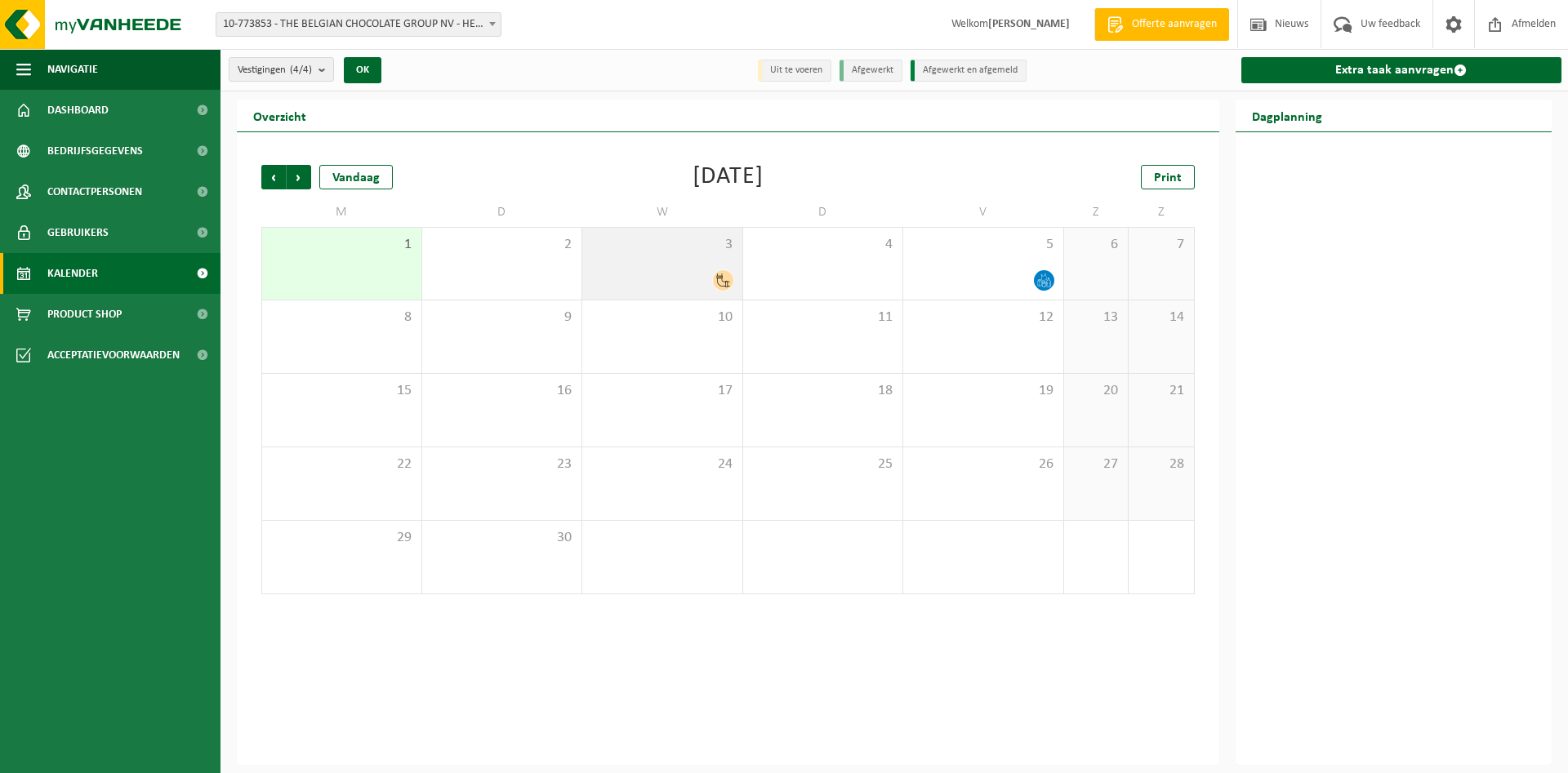
click at [721, 280] on icon at bounding box center [723, 280] width 14 height 14
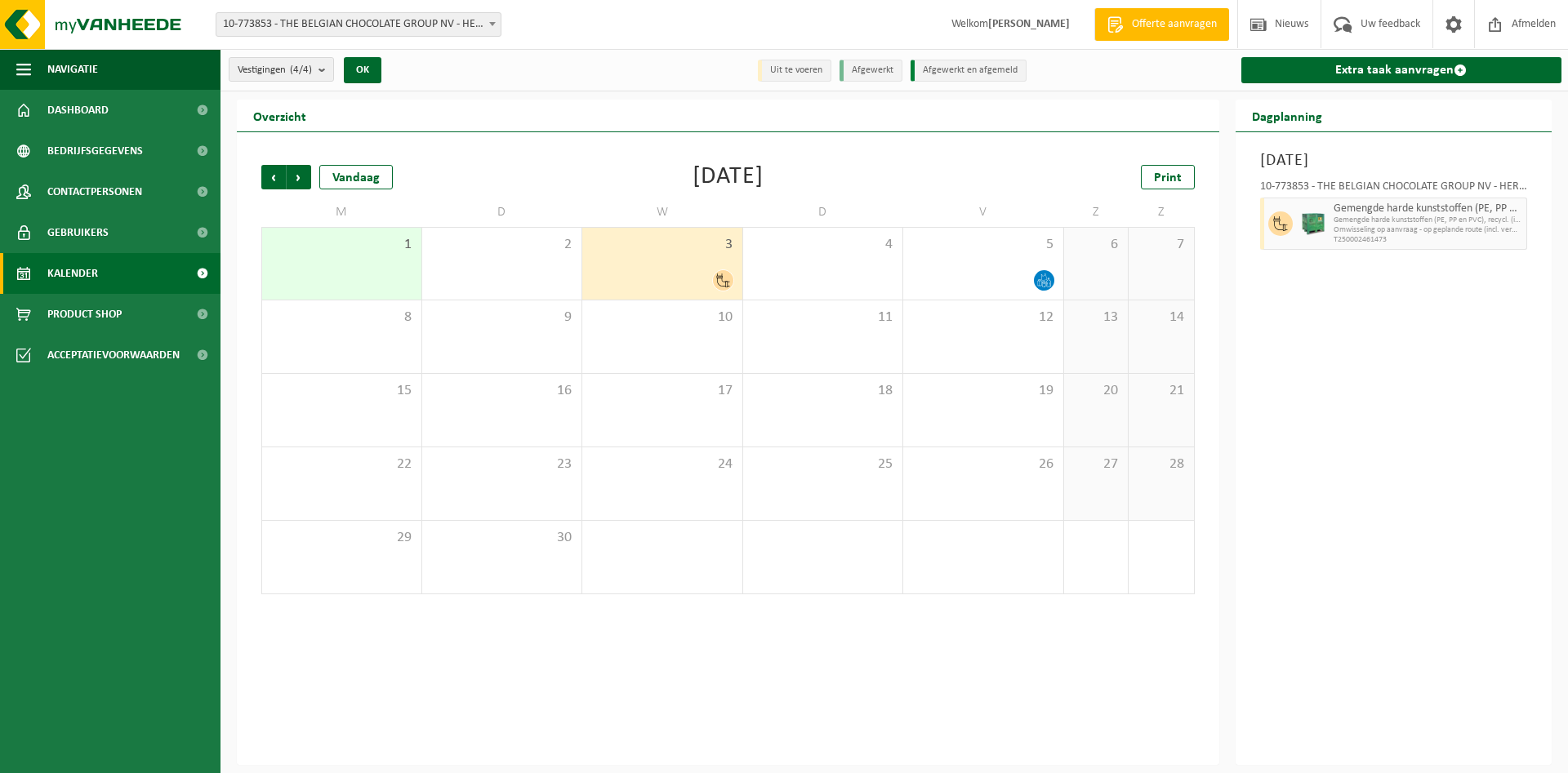
click at [721, 280] on icon at bounding box center [723, 280] width 14 height 14
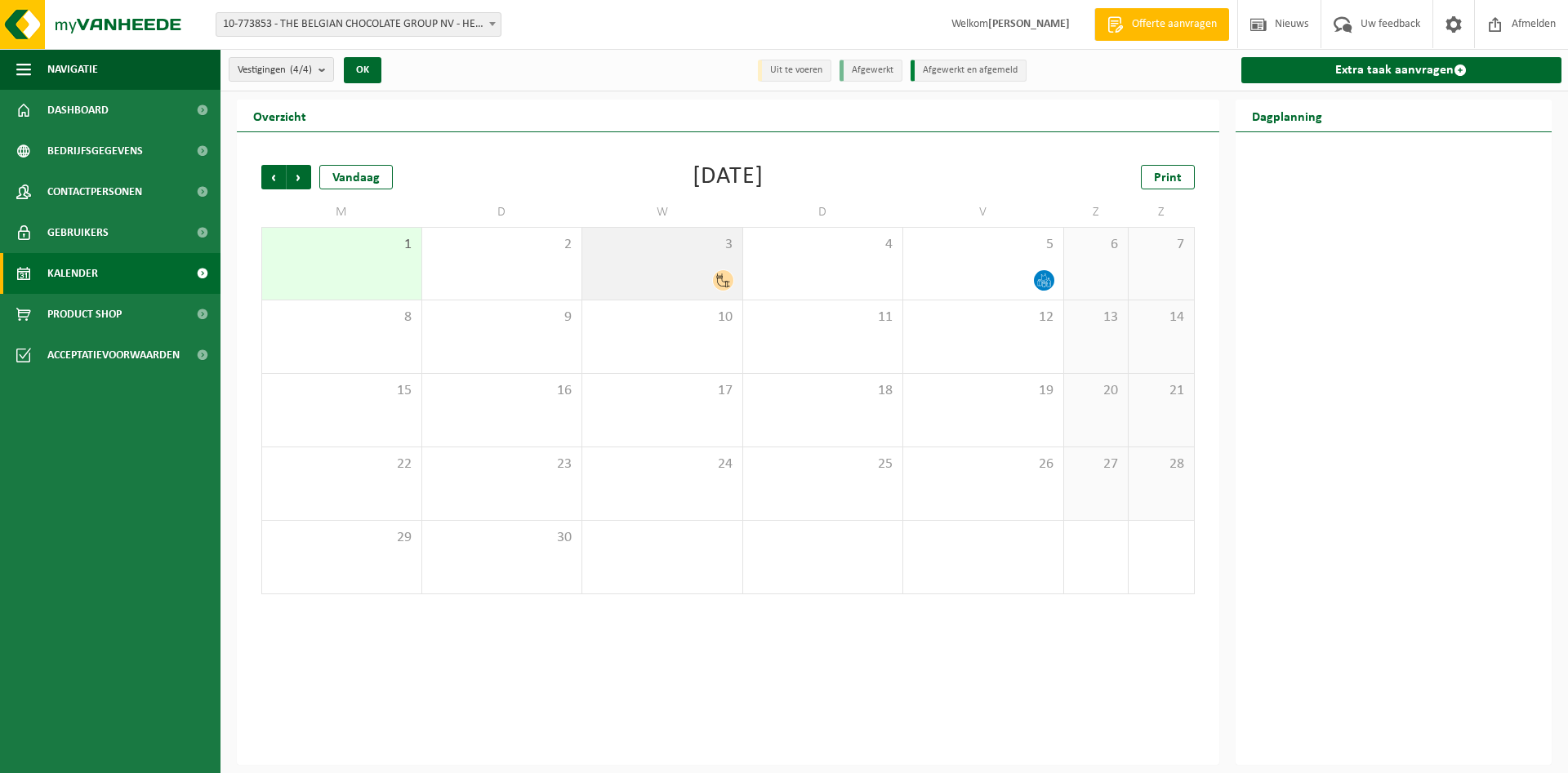
click at [721, 280] on icon at bounding box center [723, 280] width 14 height 14
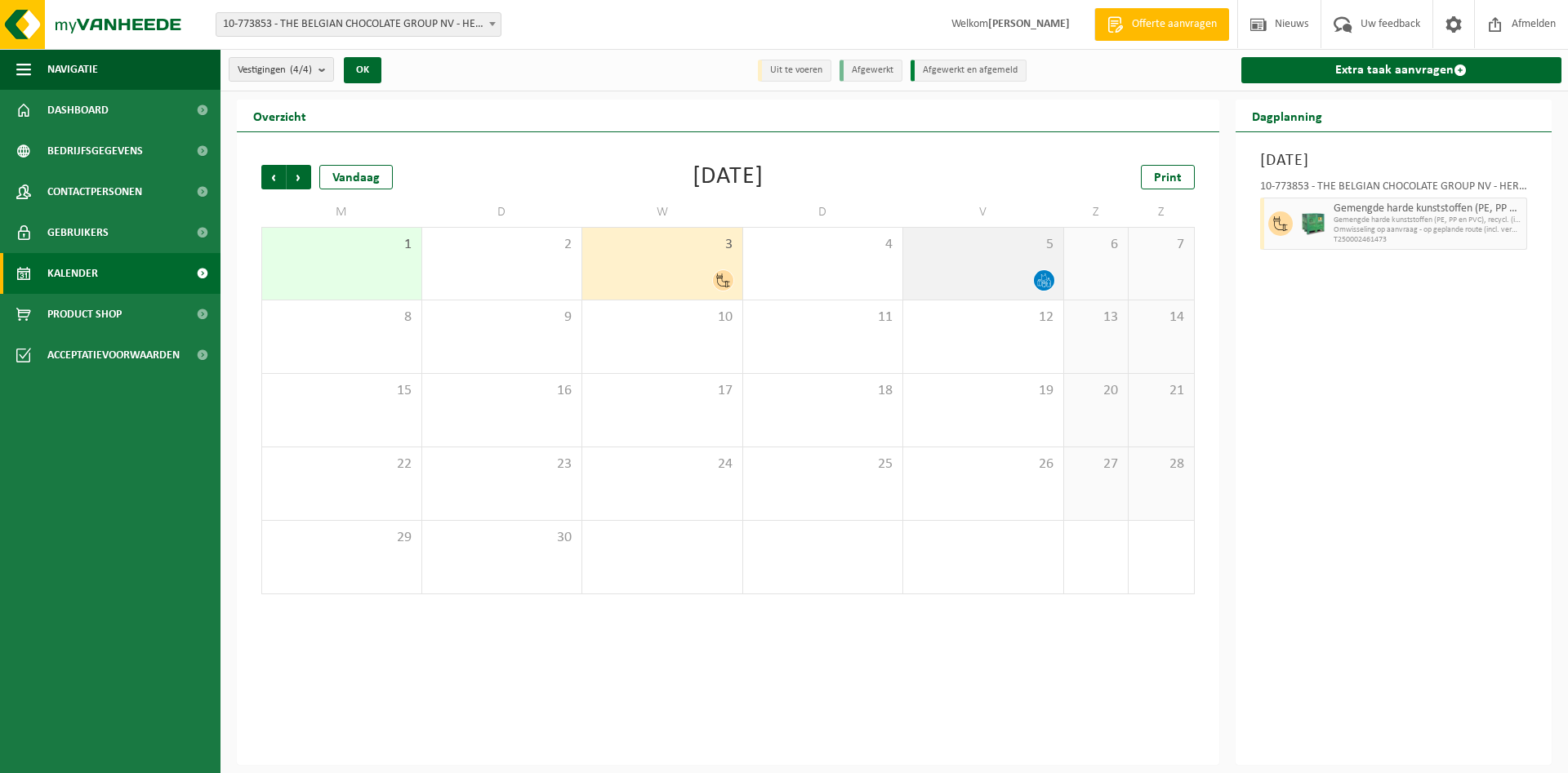
click at [1047, 284] on icon at bounding box center [1049, 283] width 4 height 8
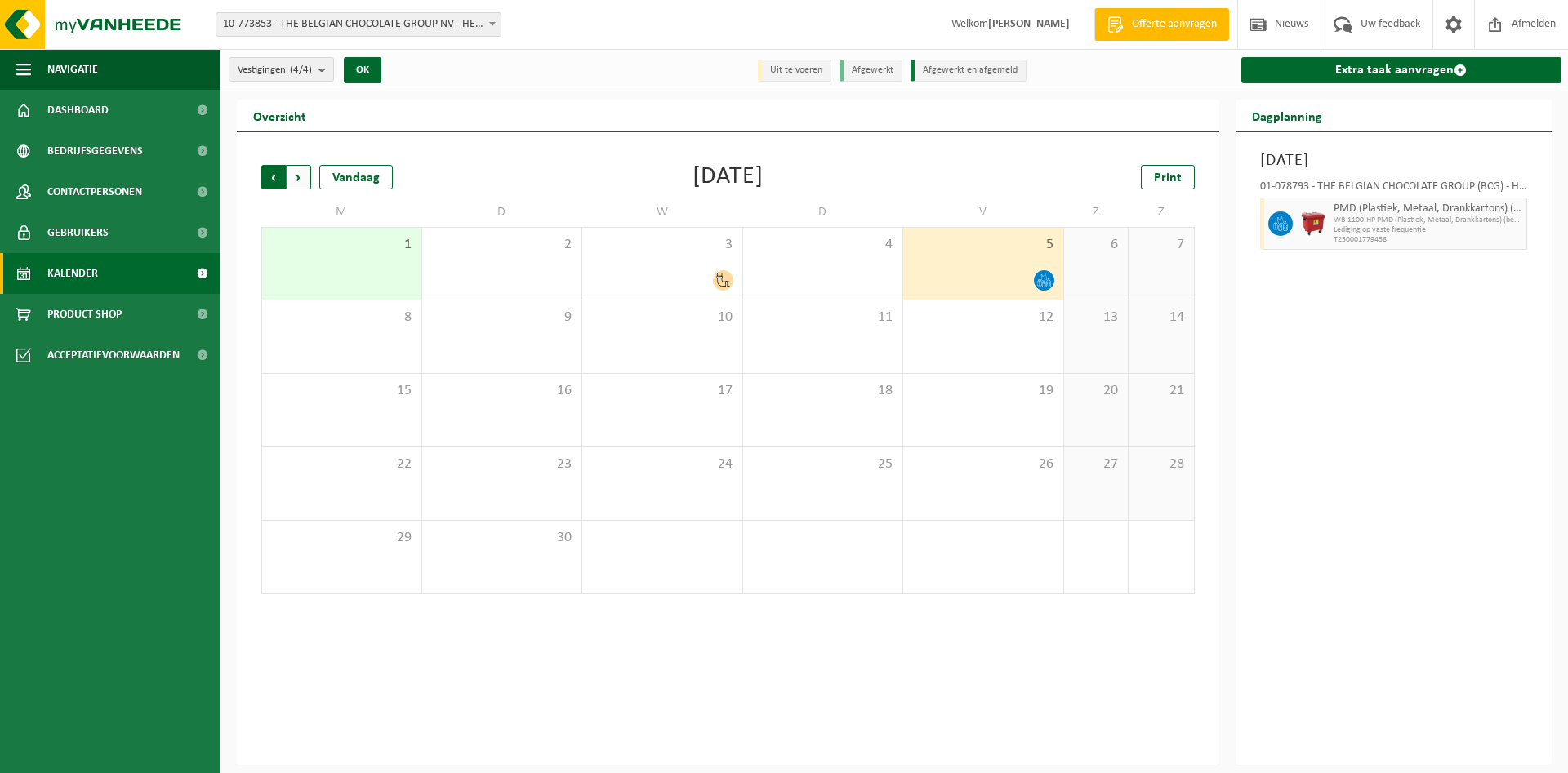
click at [302, 172] on span "Volgende" at bounding box center [299, 177] width 24 height 24
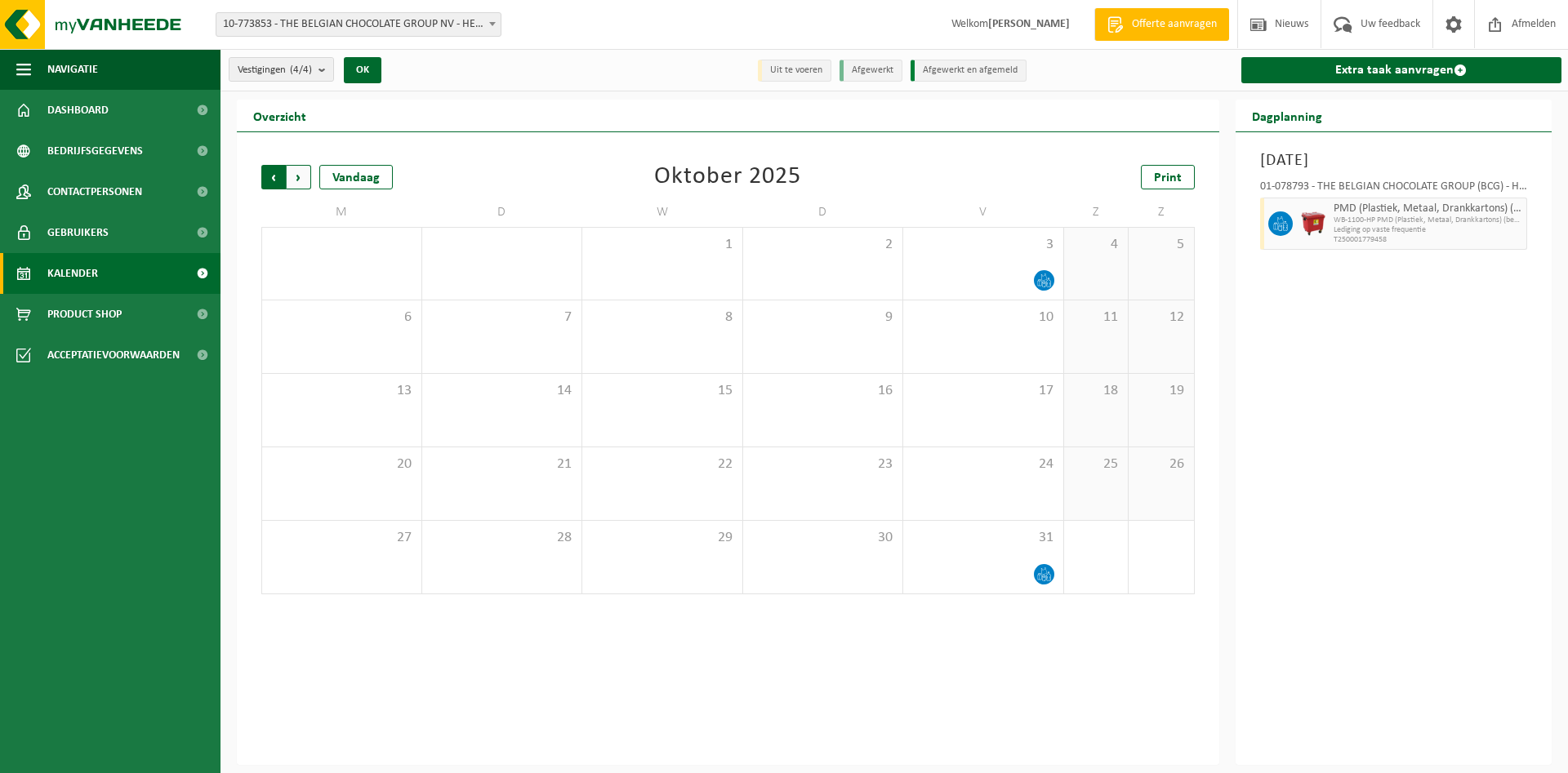
click at [299, 175] on span "Volgende" at bounding box center [299, 177] width 24 height 24
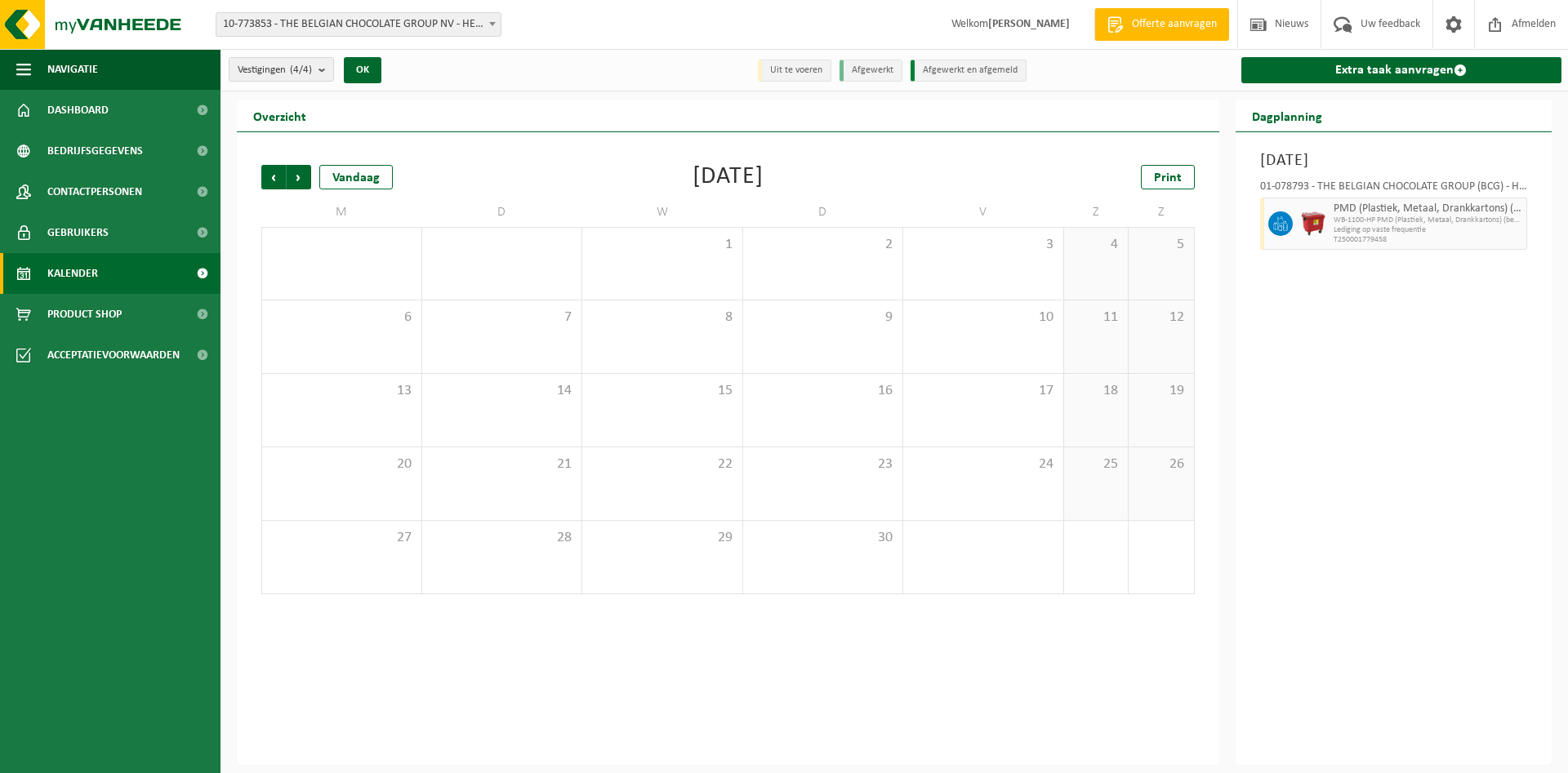
click at [299, 175] on span "Volgende" at bounding box center [299, 177] width 24 height 24
click at [269, 175] on span "Vorige" at bounding box center [273, 177] width 24 height 24
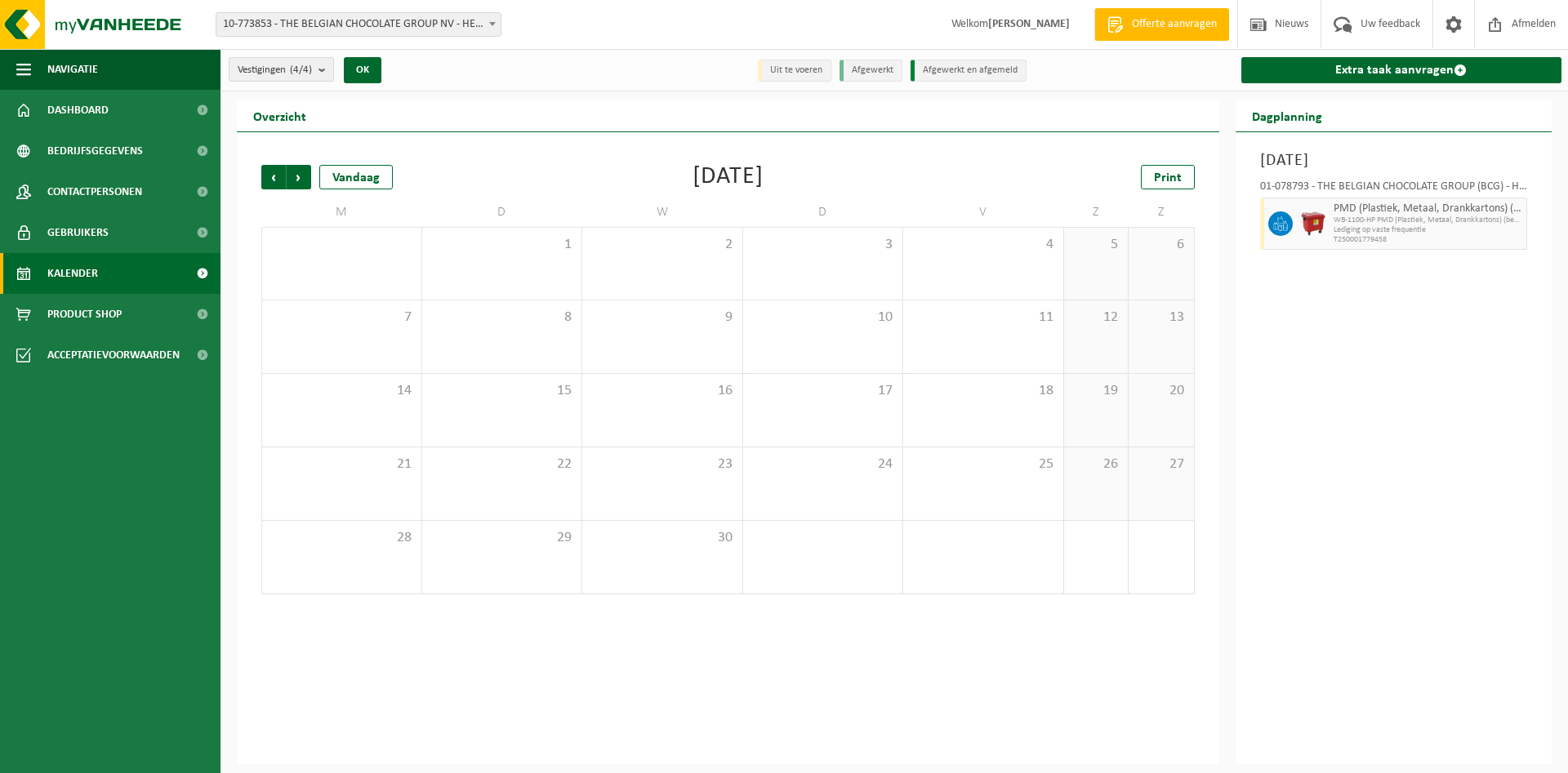
click at [269, 175] on span "Vorige" at bounding box center [273, 177] width 24 height 24
click at [269, 174] on span "Vorige" at bounding box center [273, 177] width 24 height 24
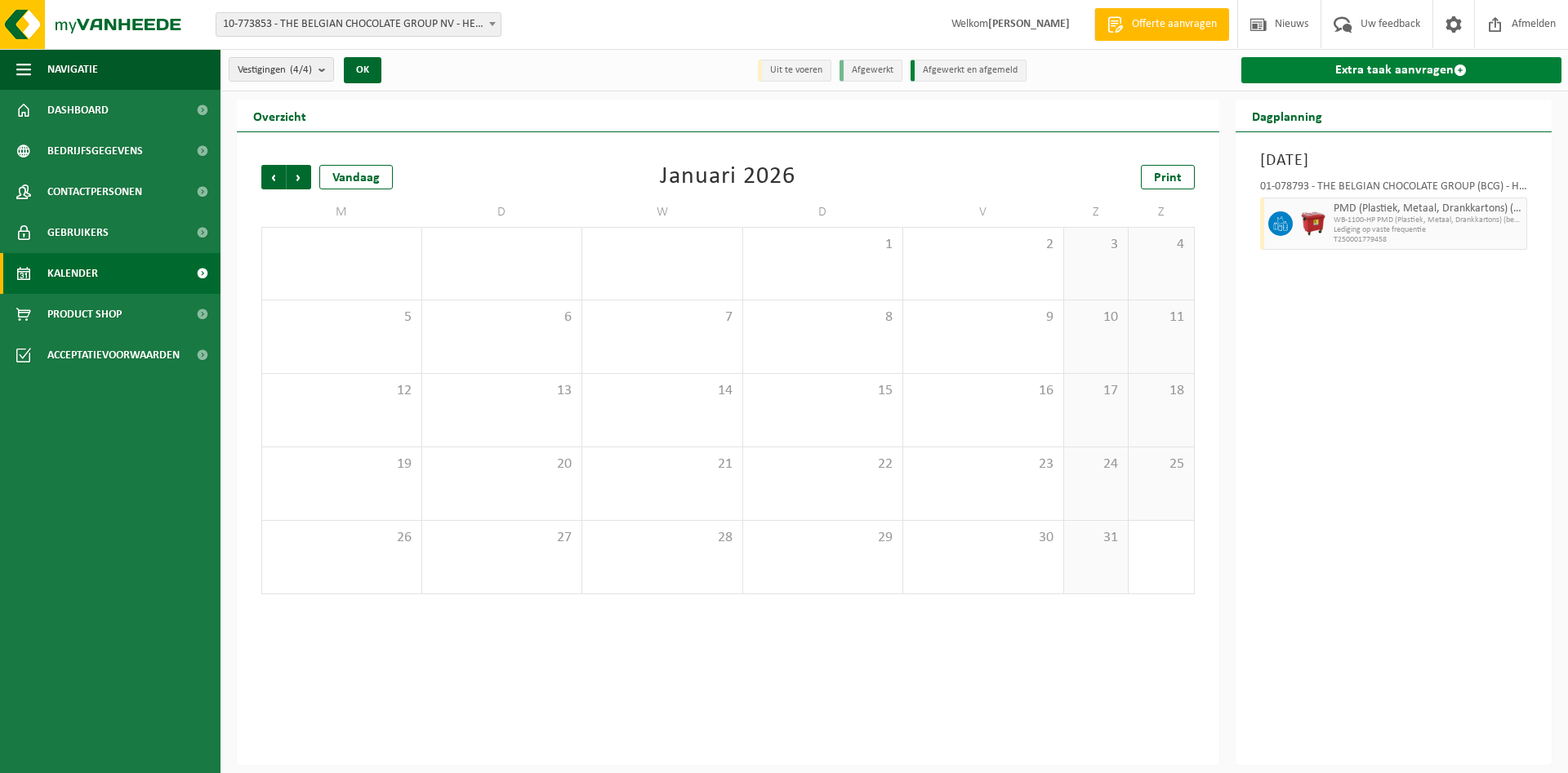
click at [1461, 67] on span at bounding box center [1460, 69] width 13 height 13
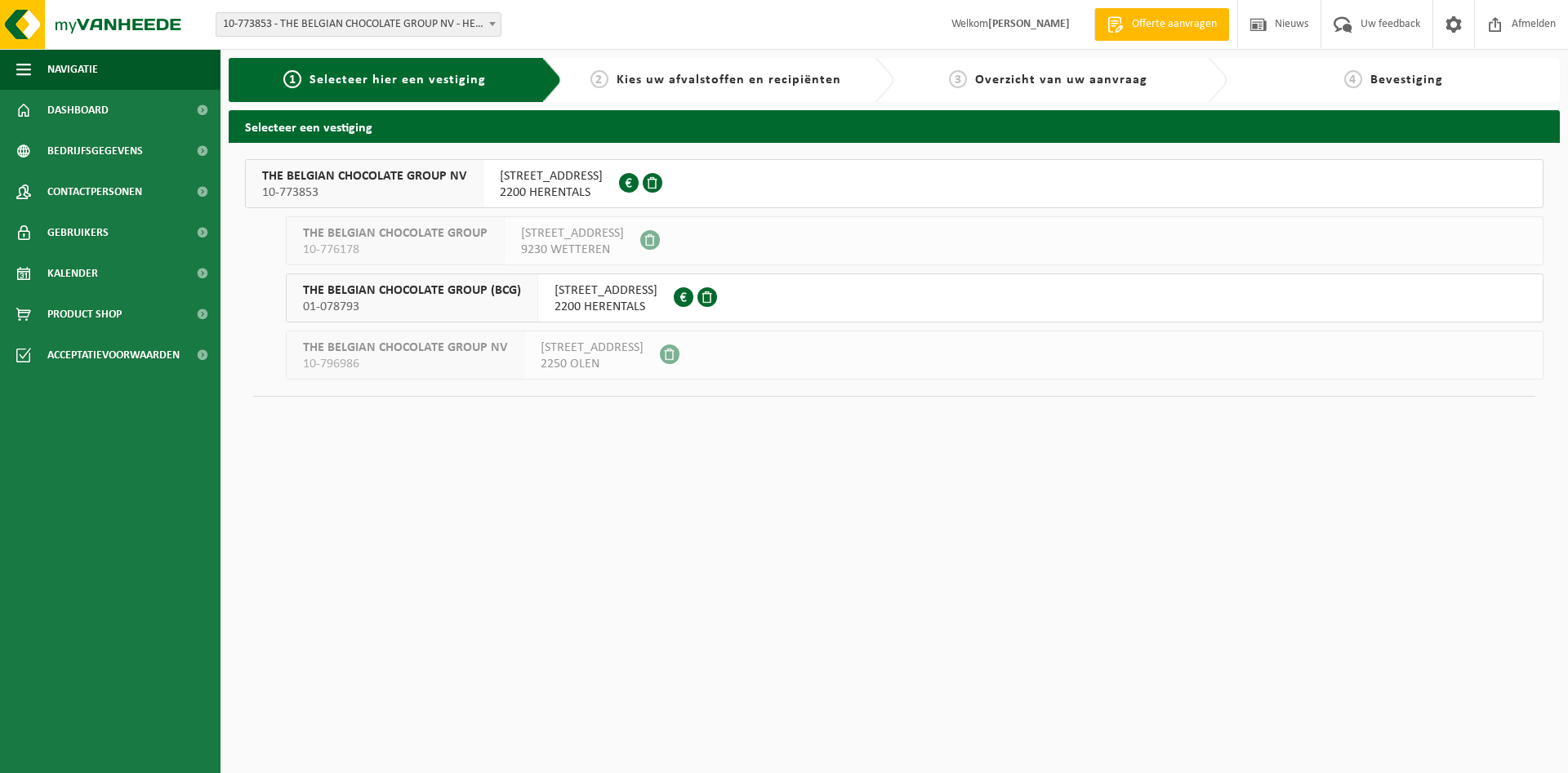
click at [547, 183] on span "TOEKOMSTLAAN 49" at bounding box center [551, 176] width 103 height 17
